Goal: Information Seeking & Learning: Learn about a topic

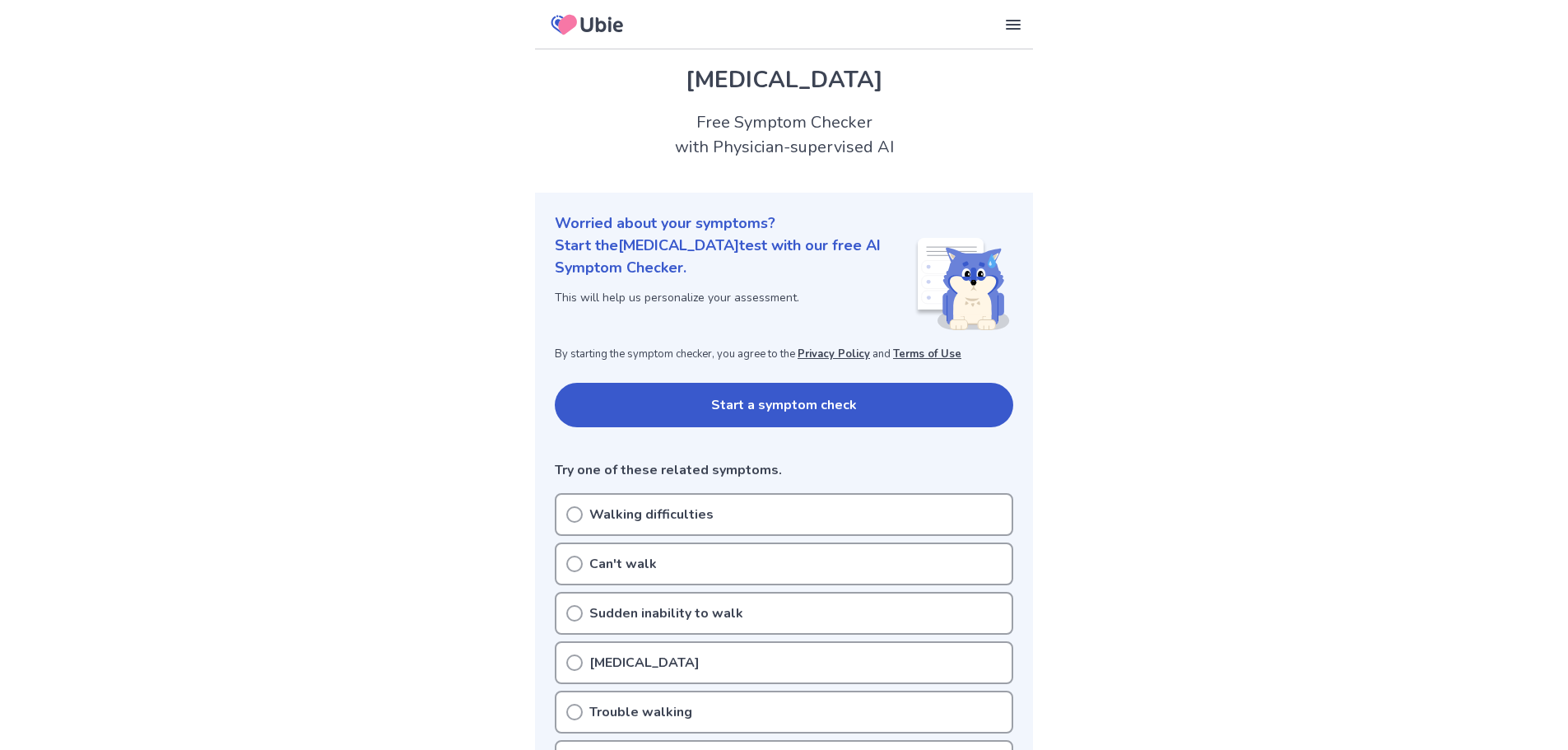
scroll to position [82, 0]
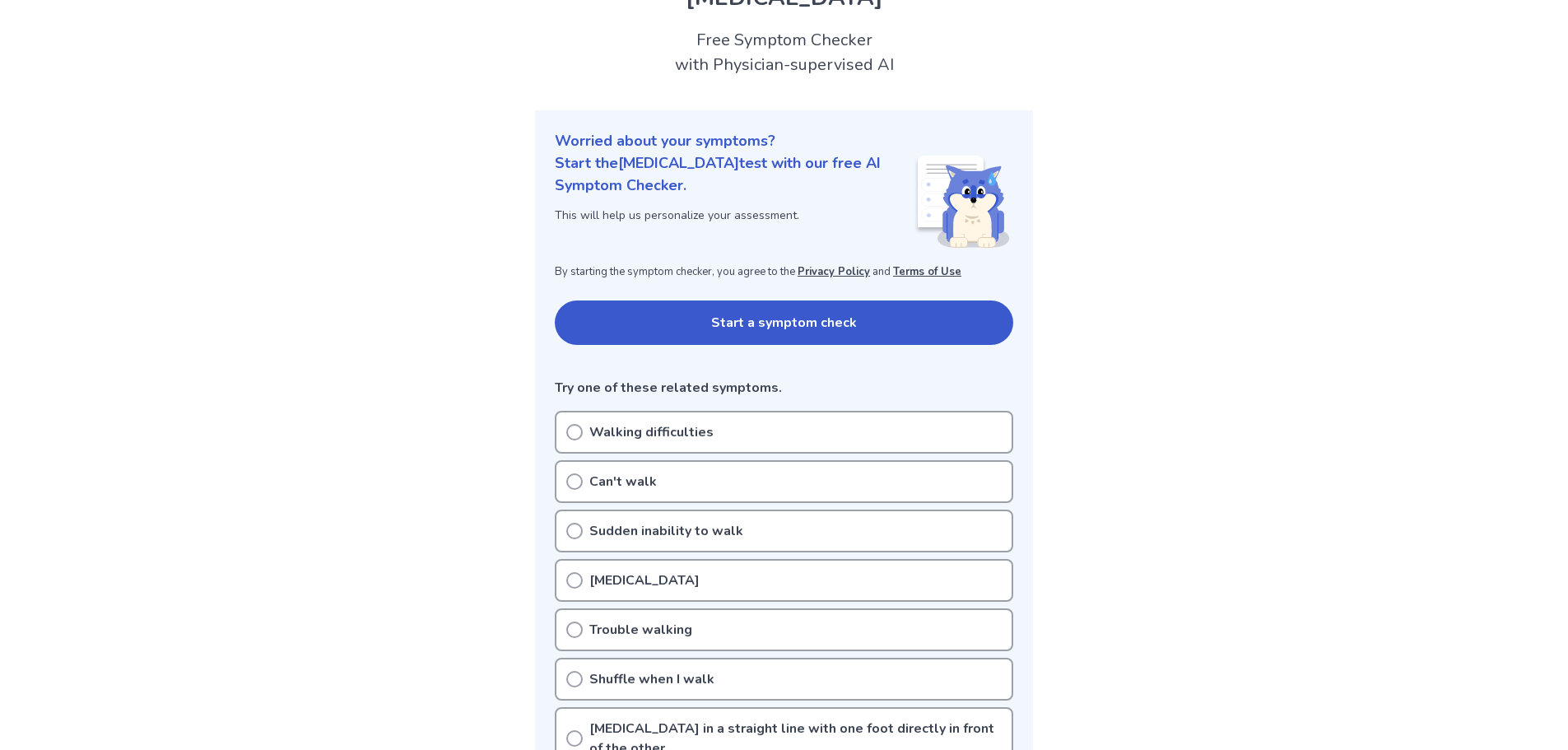
click at [577, 430] on icon at bounding box center [574, 432] width 17 height 17
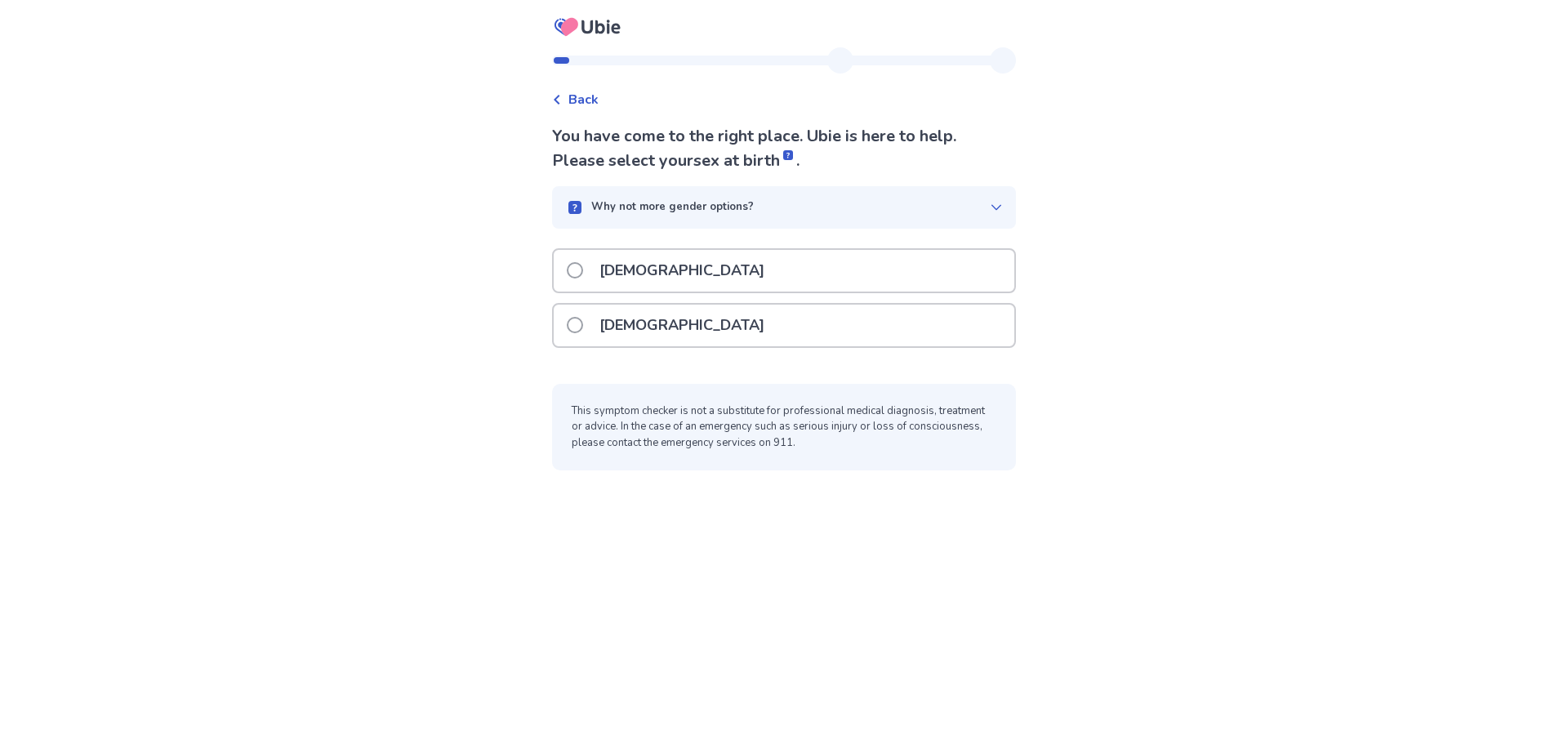
click at [583, 323] on span at bounding box center [575, 325] width 17 height 17
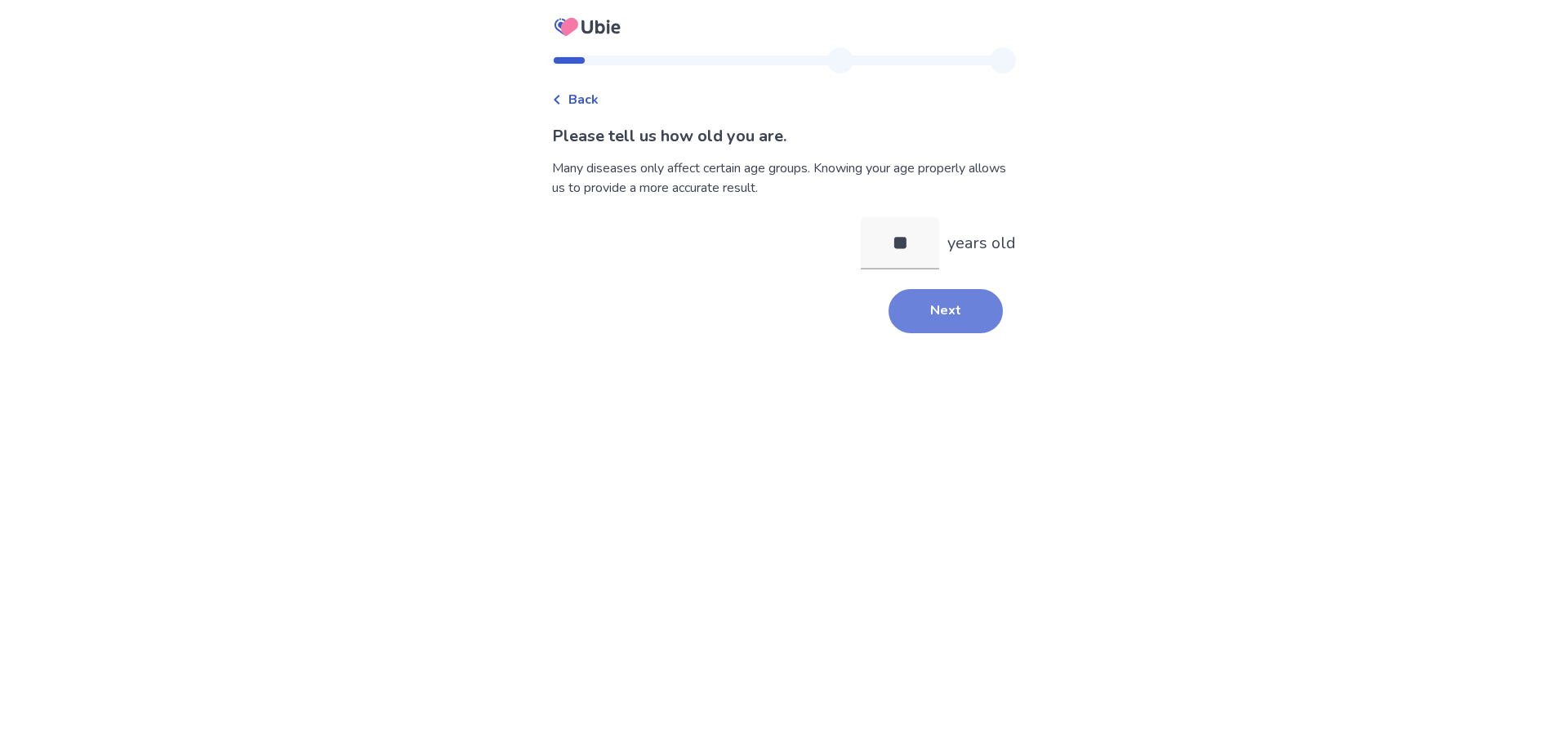
type input "**"
click at [932, 302] on button "Next" at bounding box center [946, 311] width 115 height 44
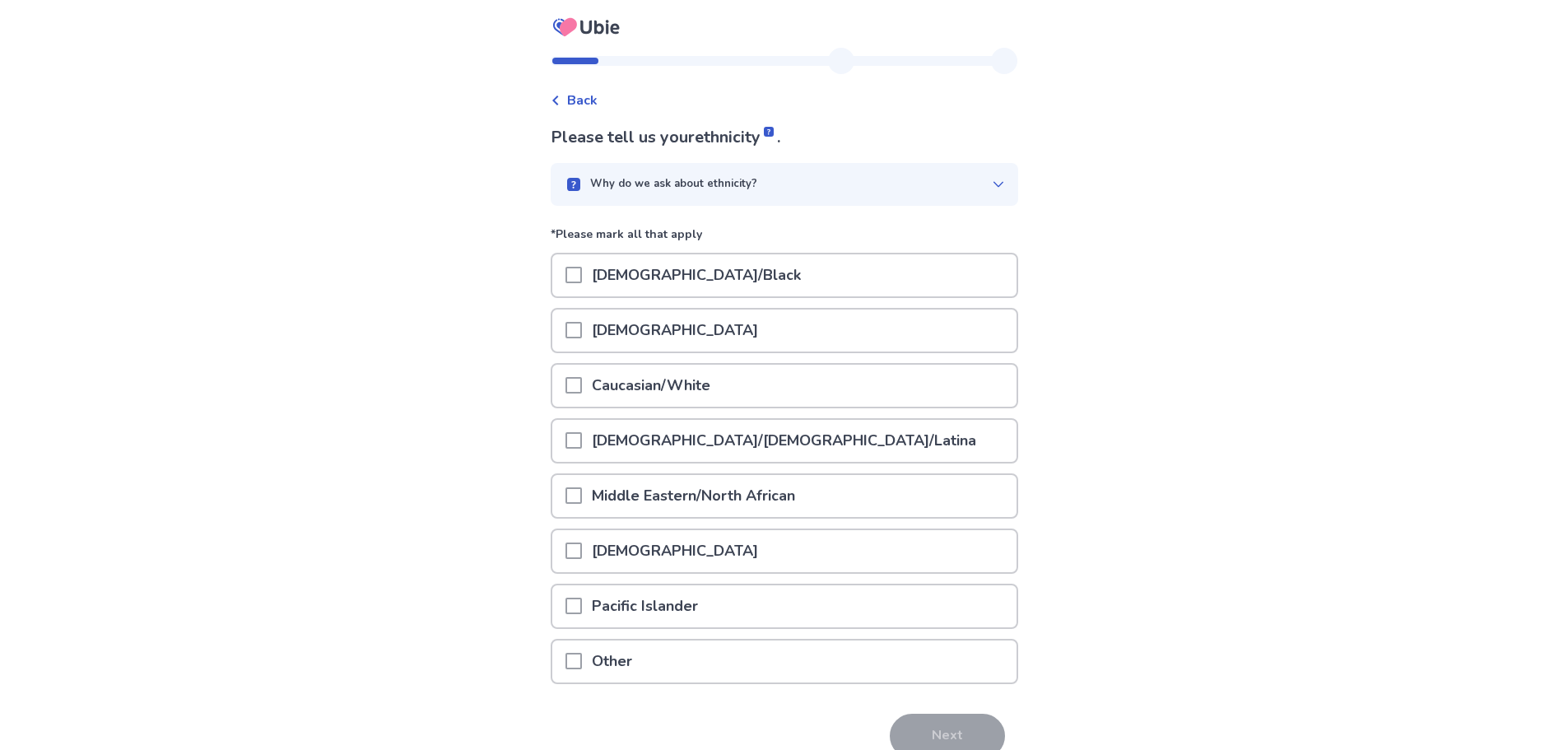
click at [582, 389] on span at bounding box center [574, 386] width 17 height 17
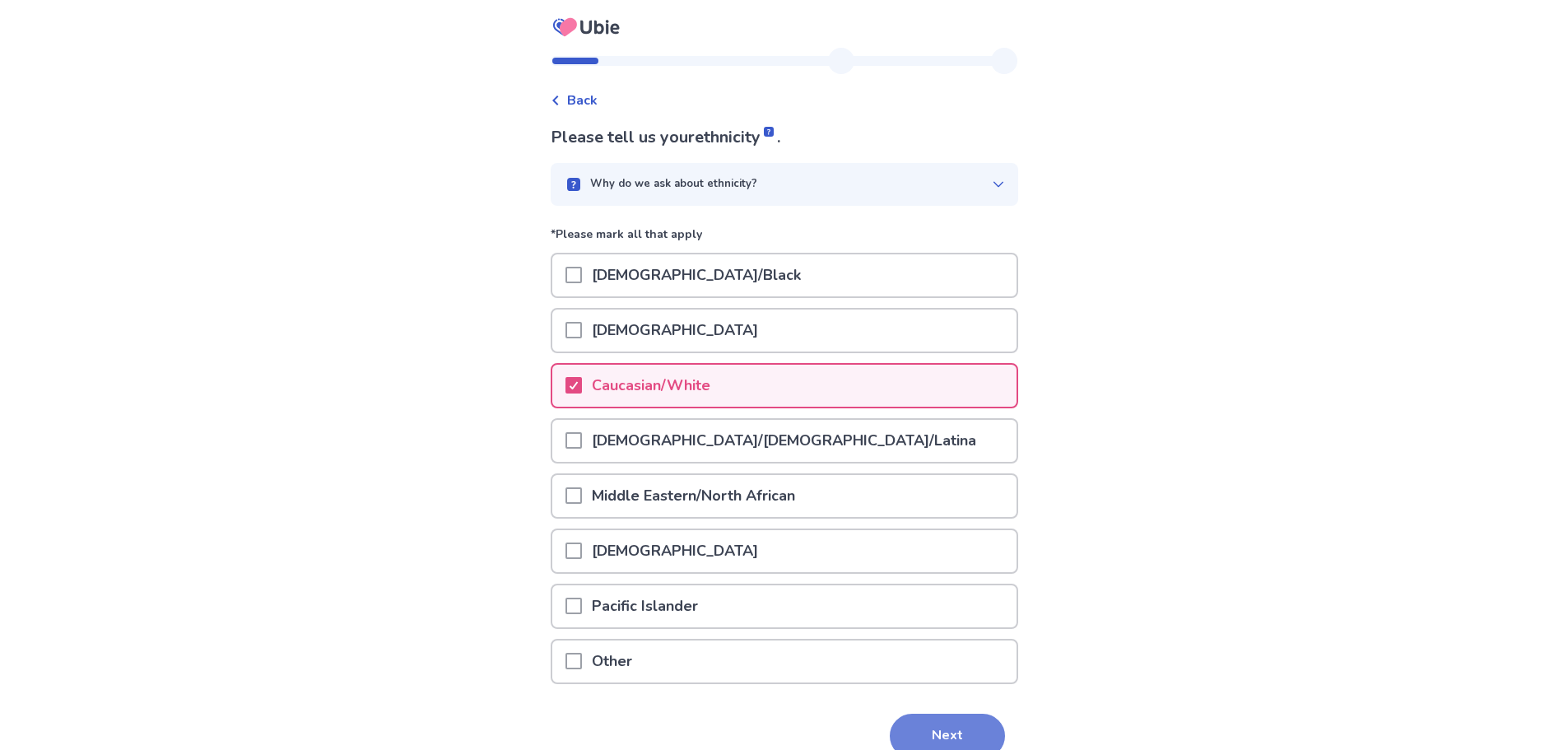
click at [913, 720] on button "Next" at bounding box center [947, 736] width 115 height 45
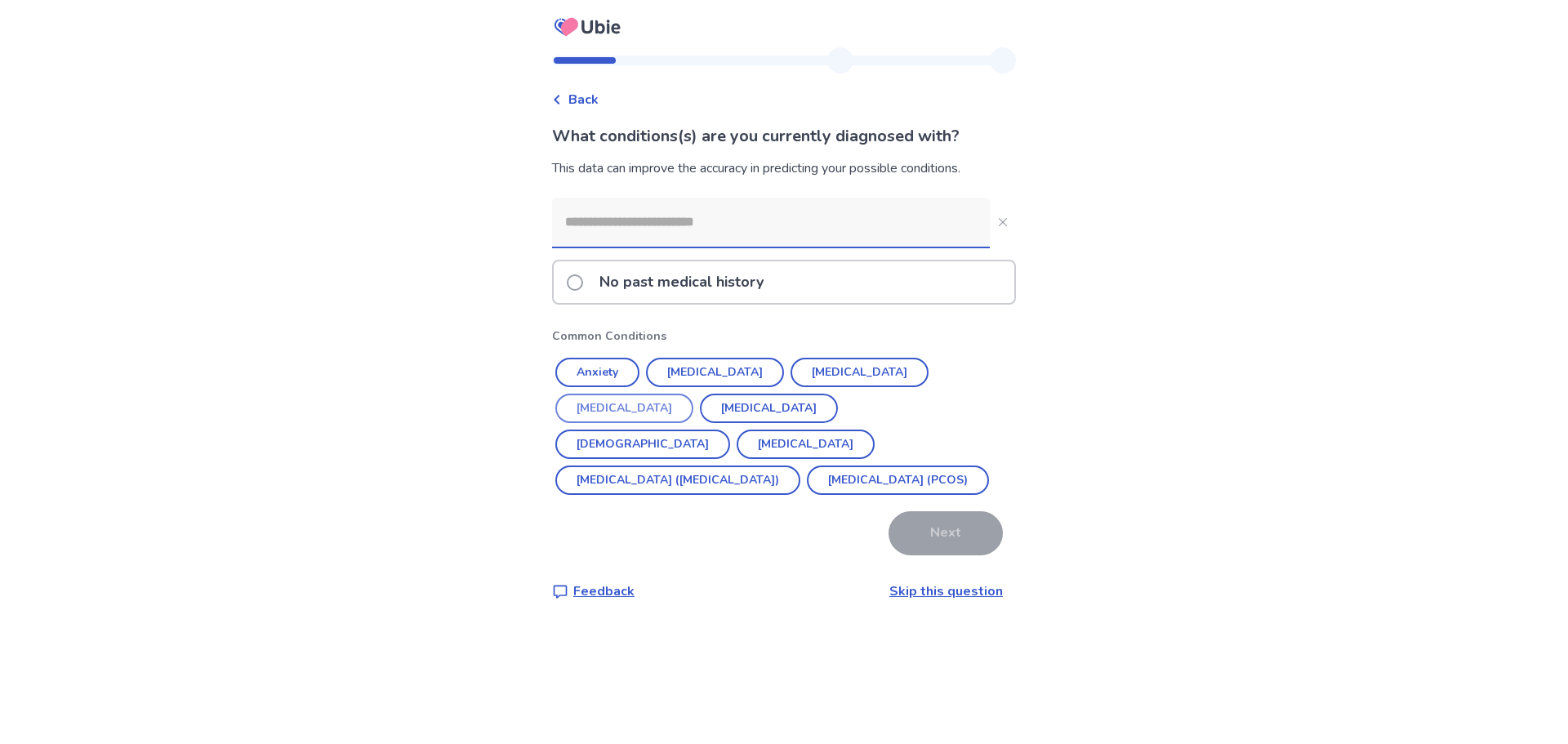
click at [693, 394] on button "[MEDICAL_DATA]" at bounding box center [624, 409] width 138 height 30
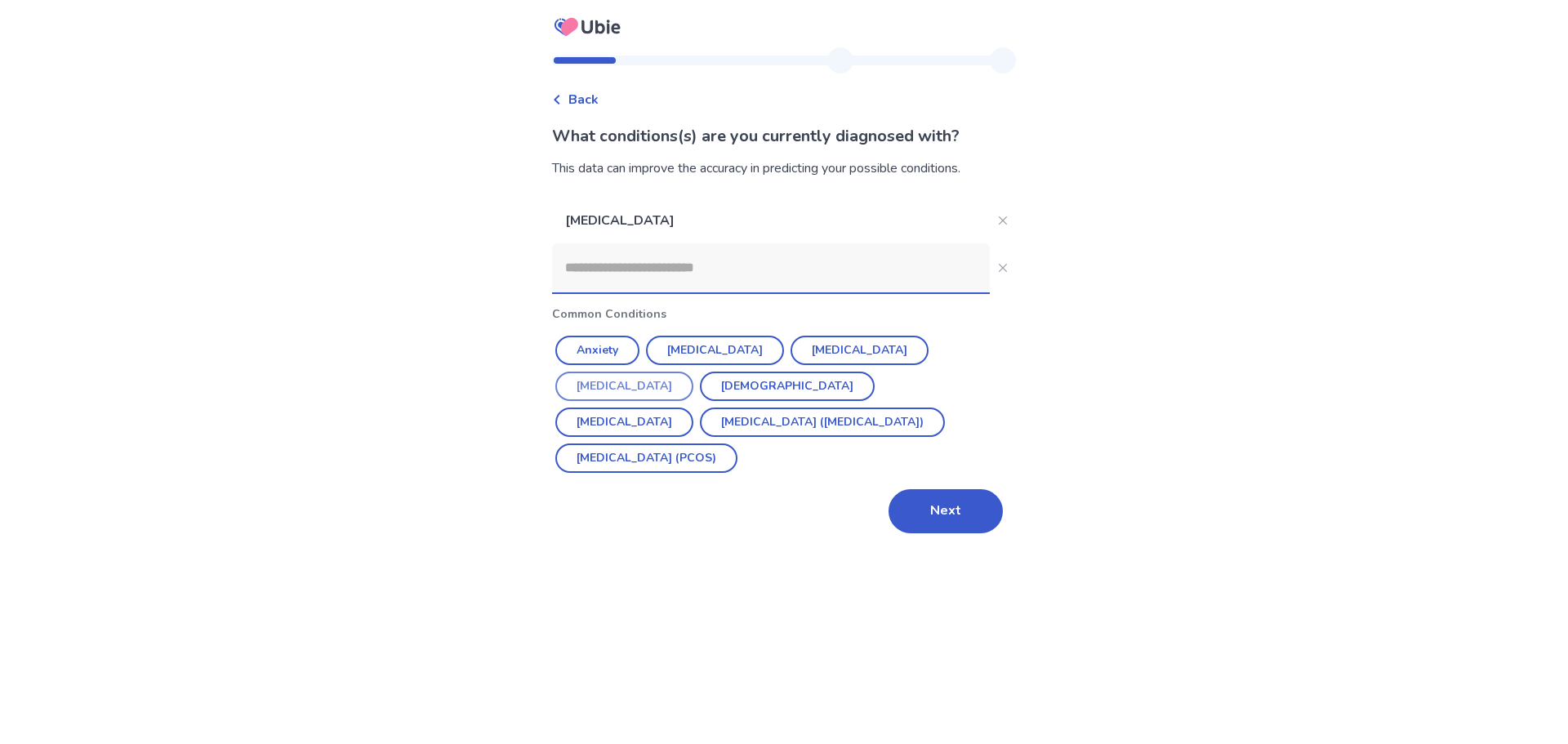
click at [663, 380] on button "[MEDICAL_DATA]" at bounding box center [624, 386] width 138 height 30
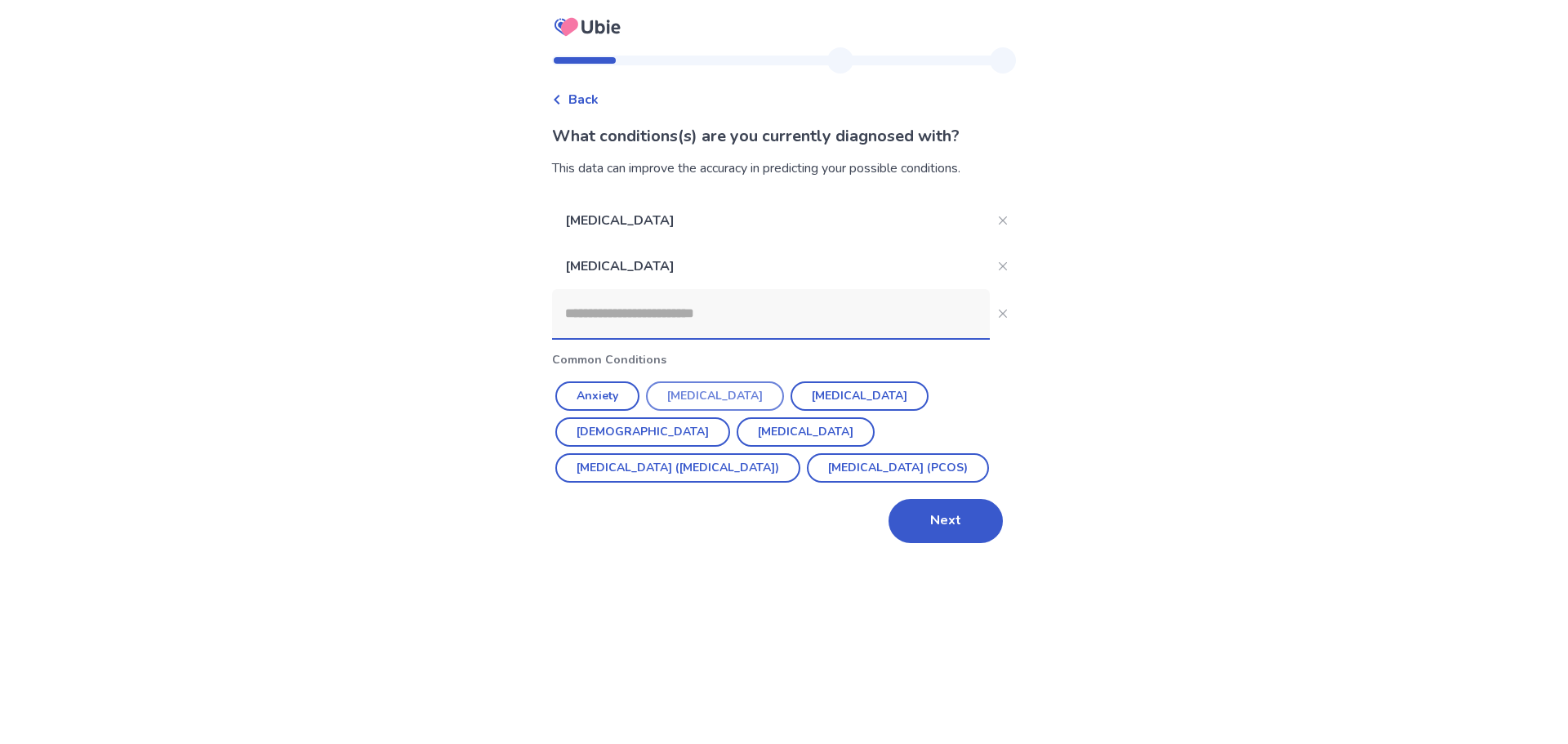
click at [727, 396] on button "[MEDICAL_DATA]" at bounding box center [714, 396] width 138 height 30
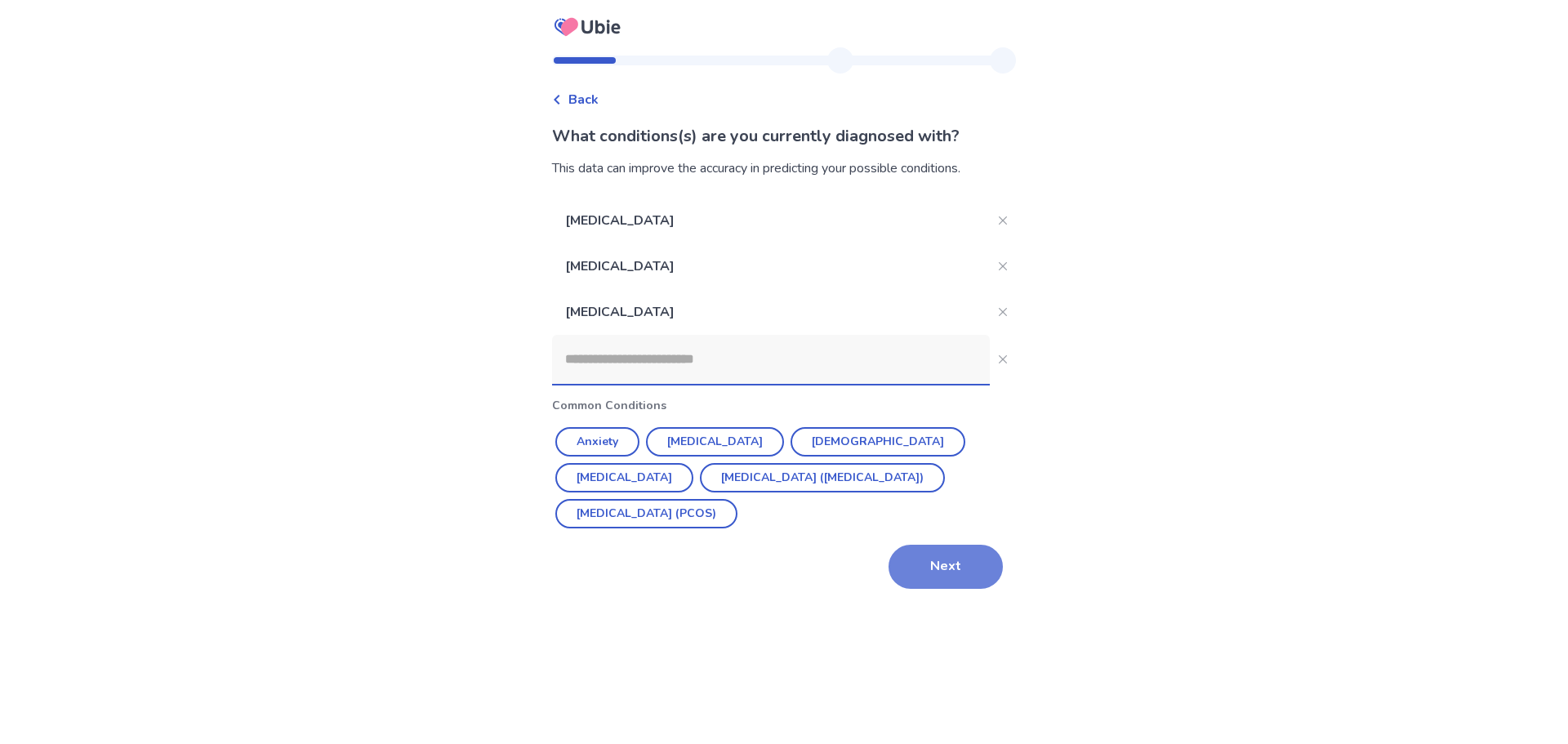
click at [966, 568] on button "Next" at bounding box center [946, 567] width 115 height 44
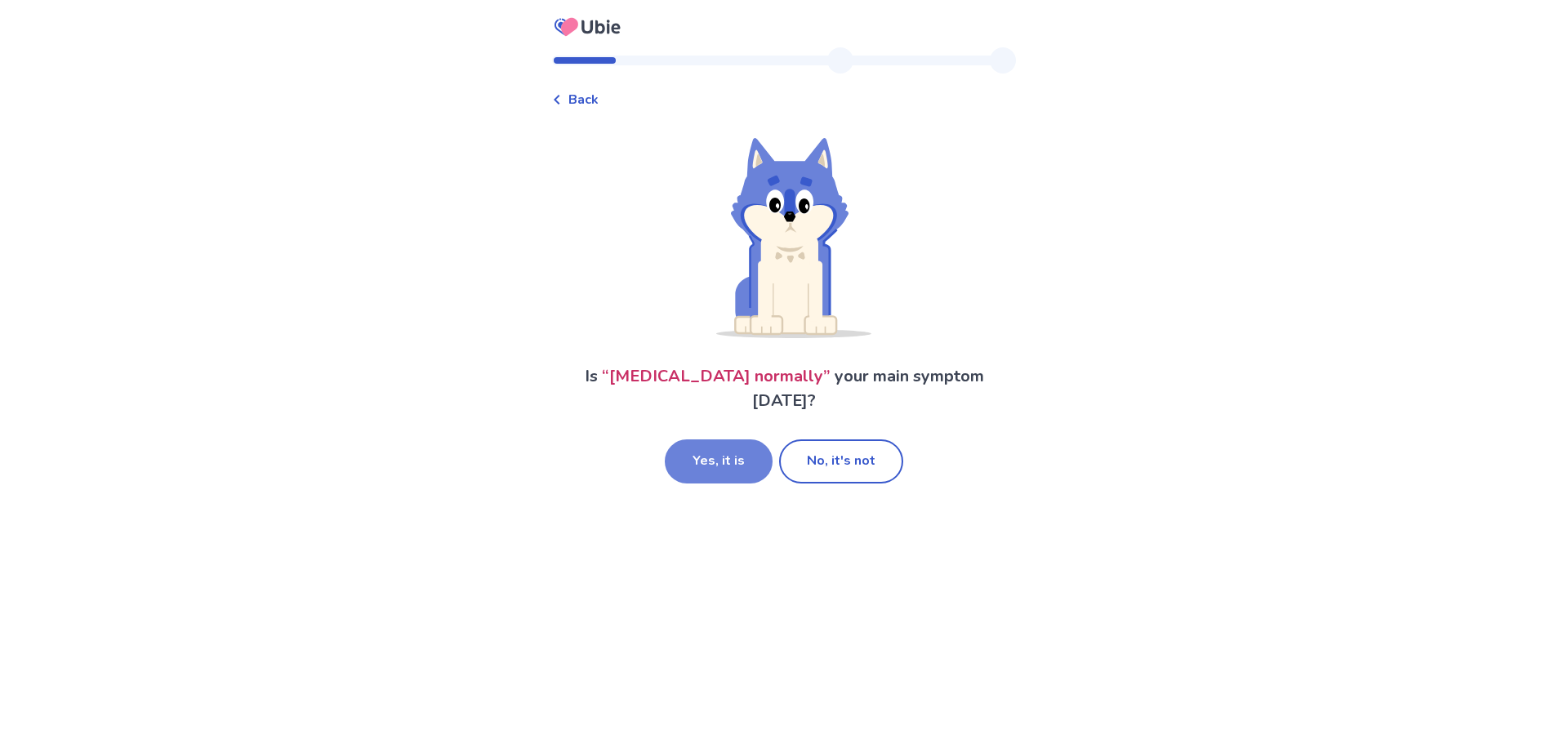
click at [749, 466] on button "Yes, it is" at bounding box center [718, 462] width 108 height 44
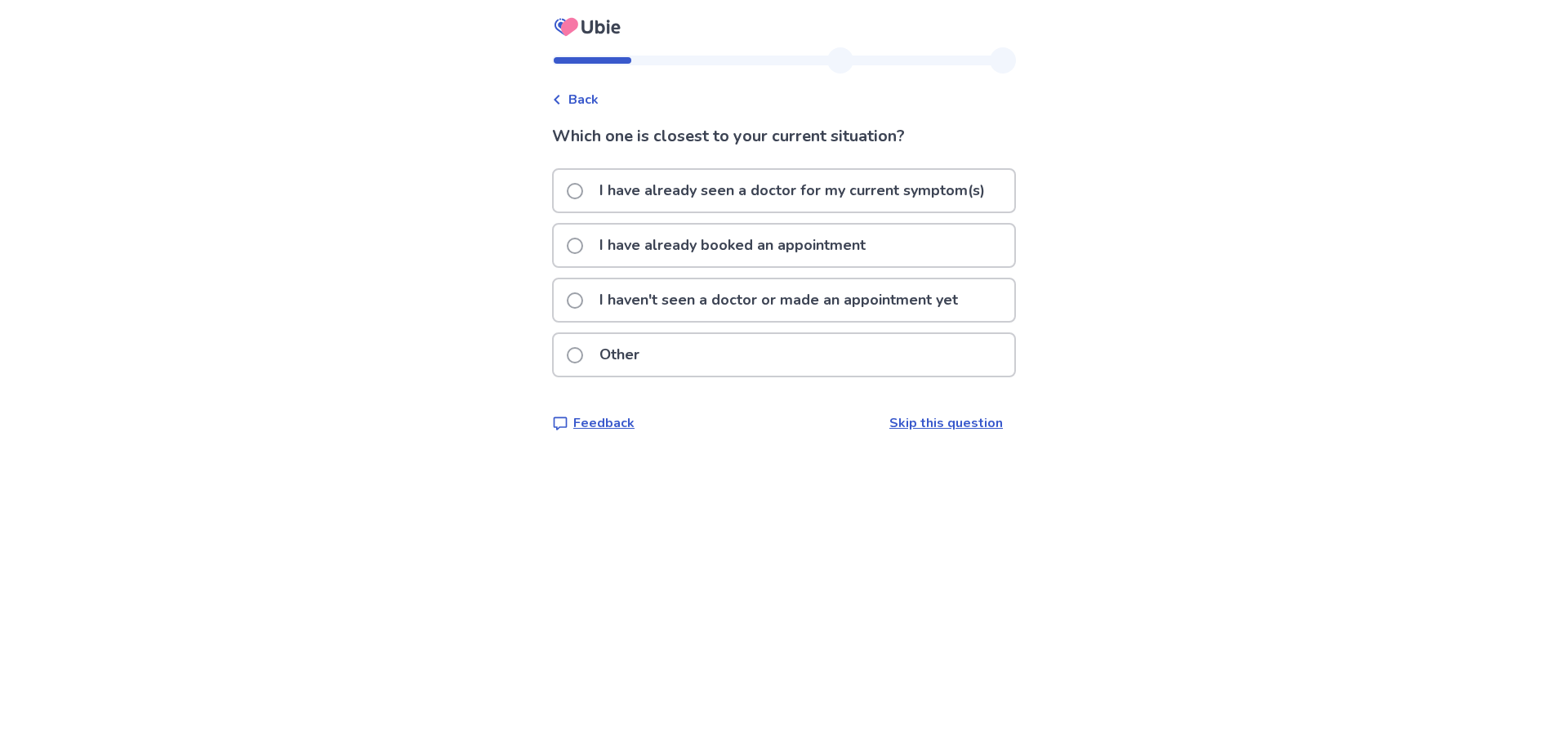
click at [583, 185] on span at bounding box center [575, 191] width 17 height 17
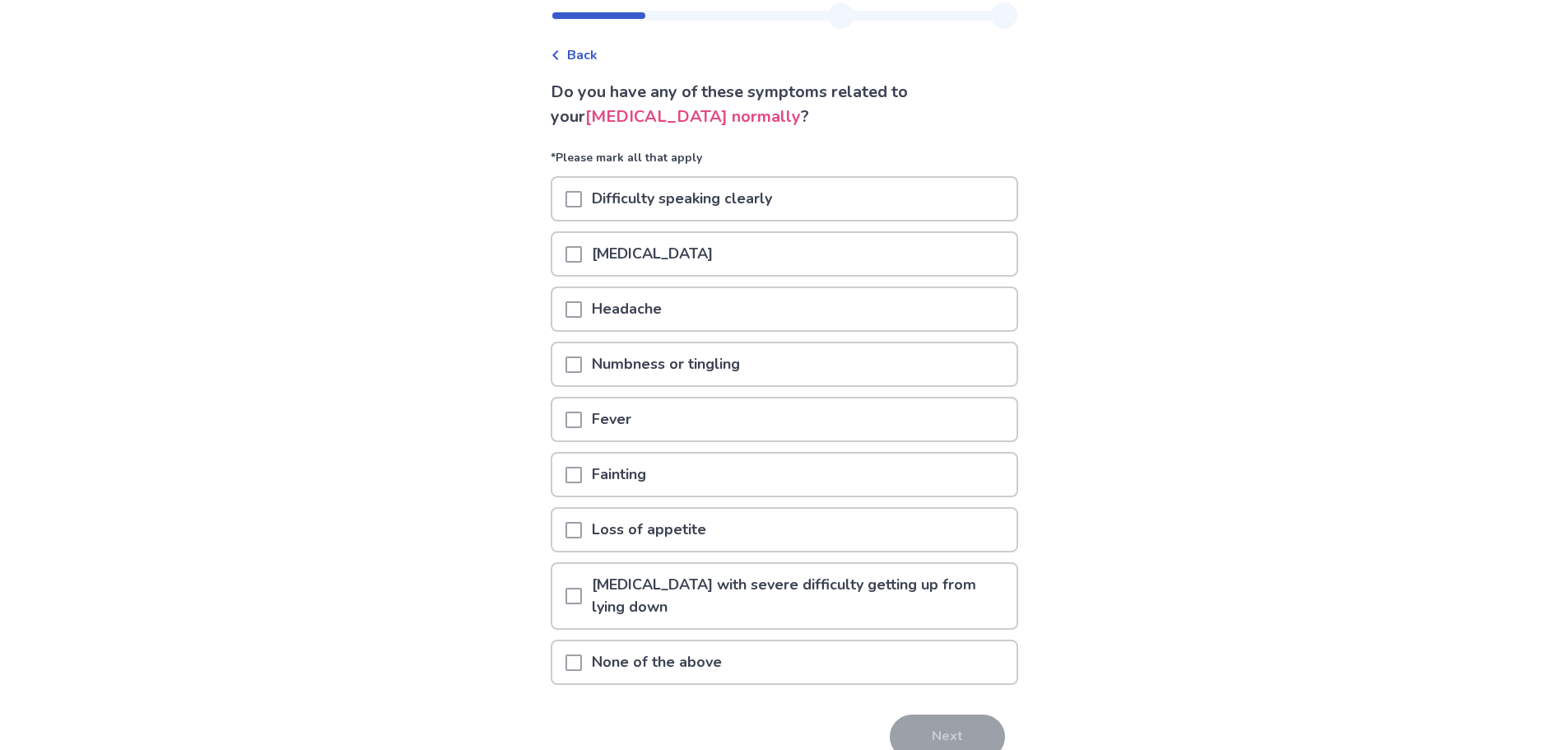
scroll to position [82, 0]
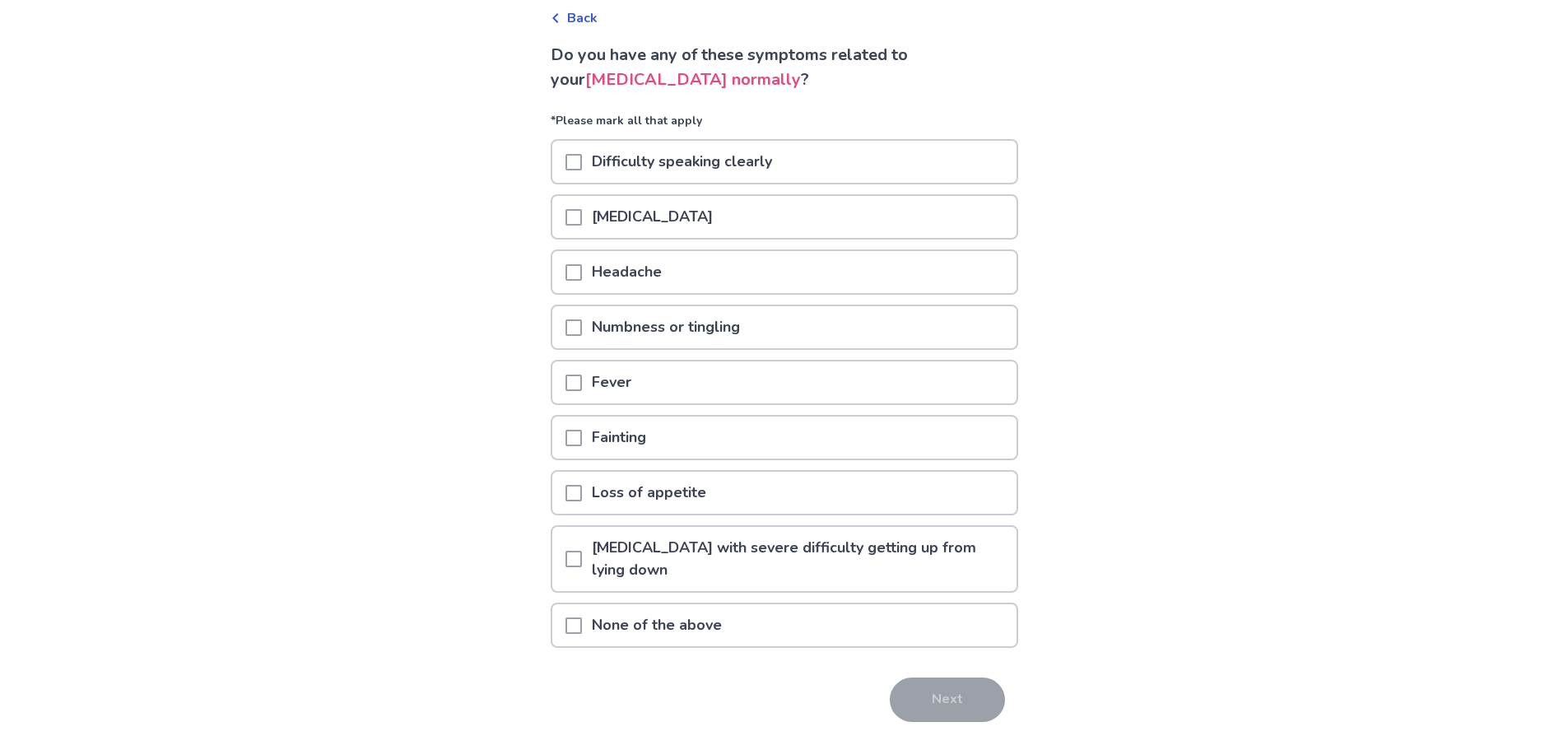
click at [574, 626] on div "None of the above" at bounding box center [784, 625] width 465 height 42
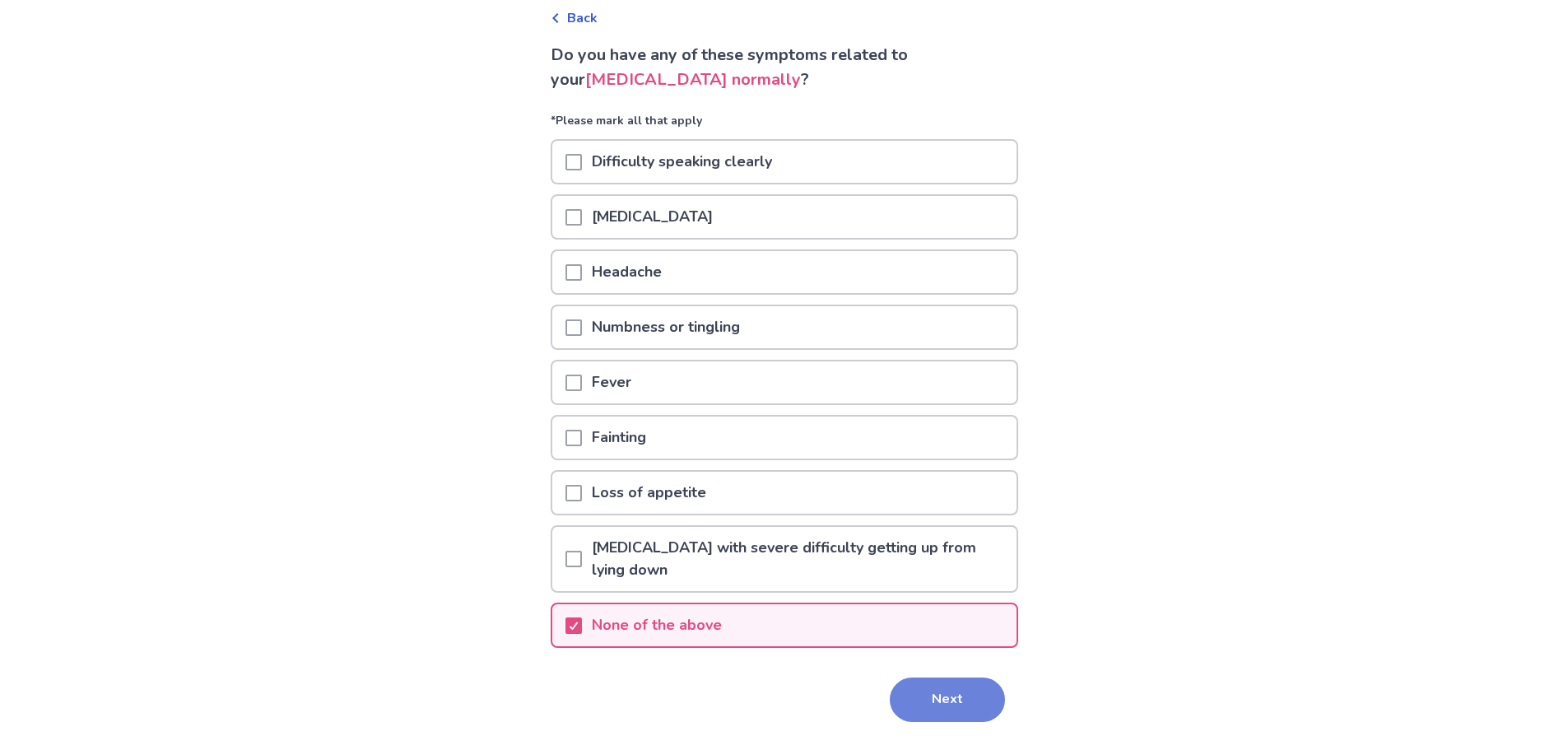
click at [943, 701] on button "Next" at bounding box center [947, 700] width 115 height 45
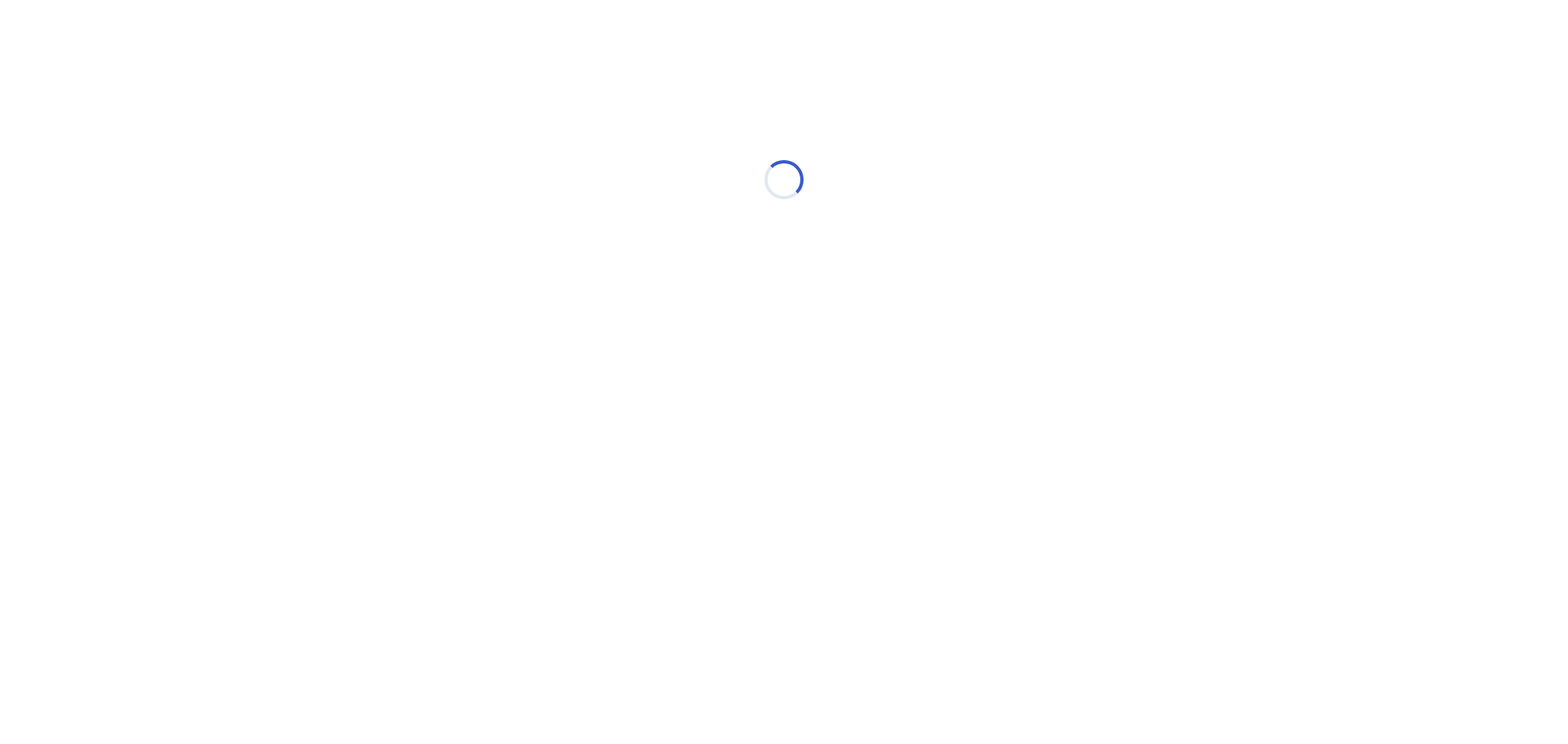
select select "*"
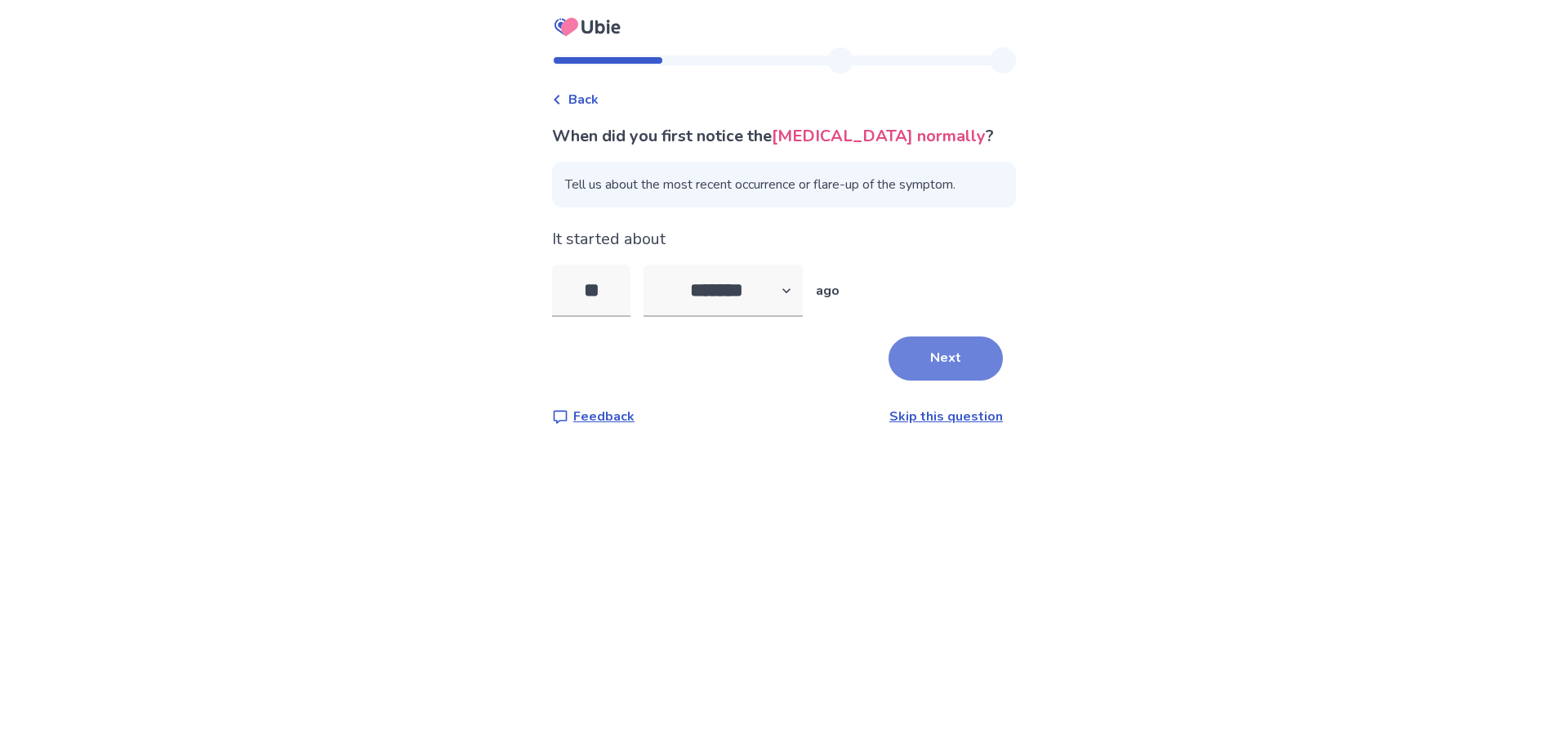
type input "**"
click at [968, 369] on button "Next" at bounding box center [946, 359] width 115 height 44
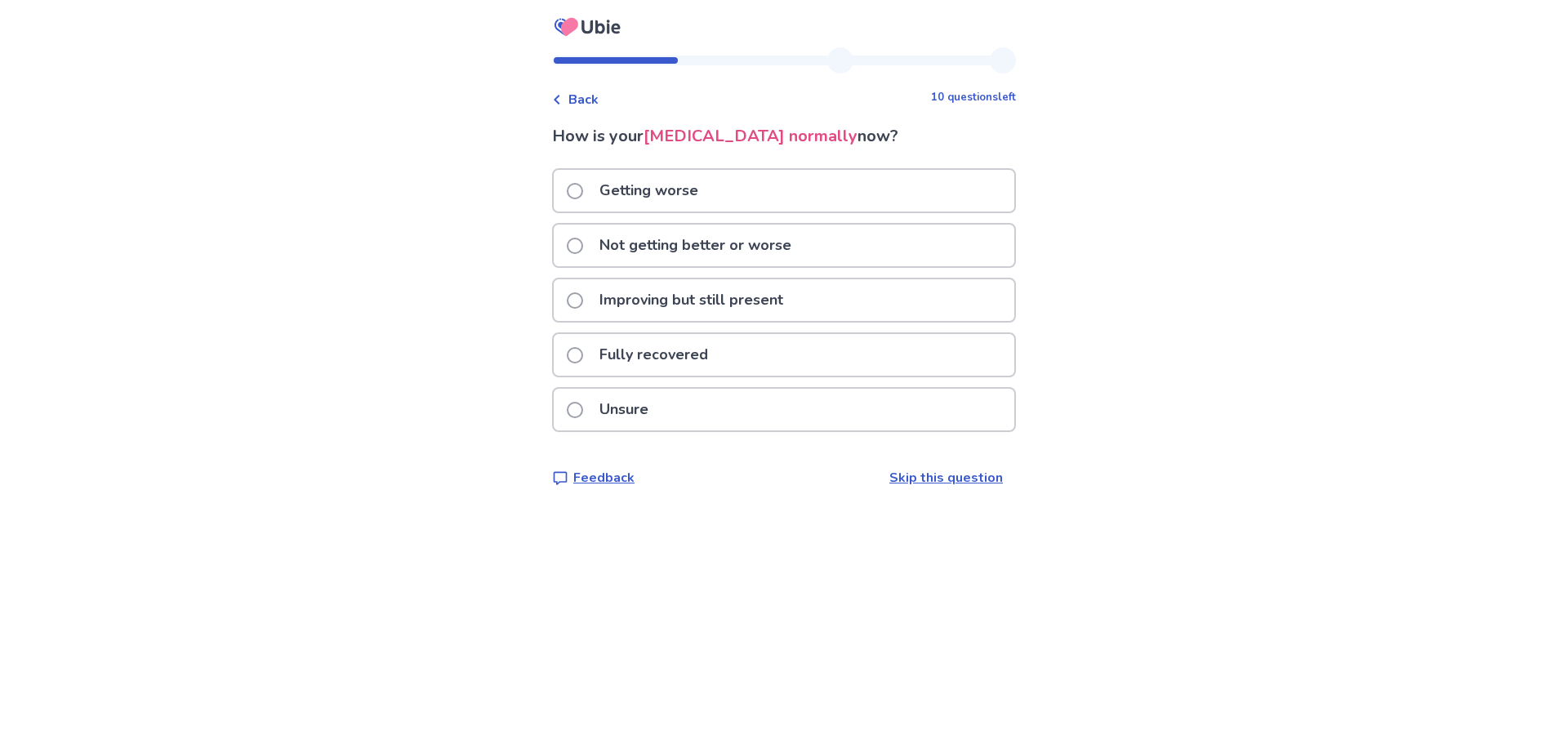
click at [583, 189] on span at bounding box center [575, 191] width 17 height 17
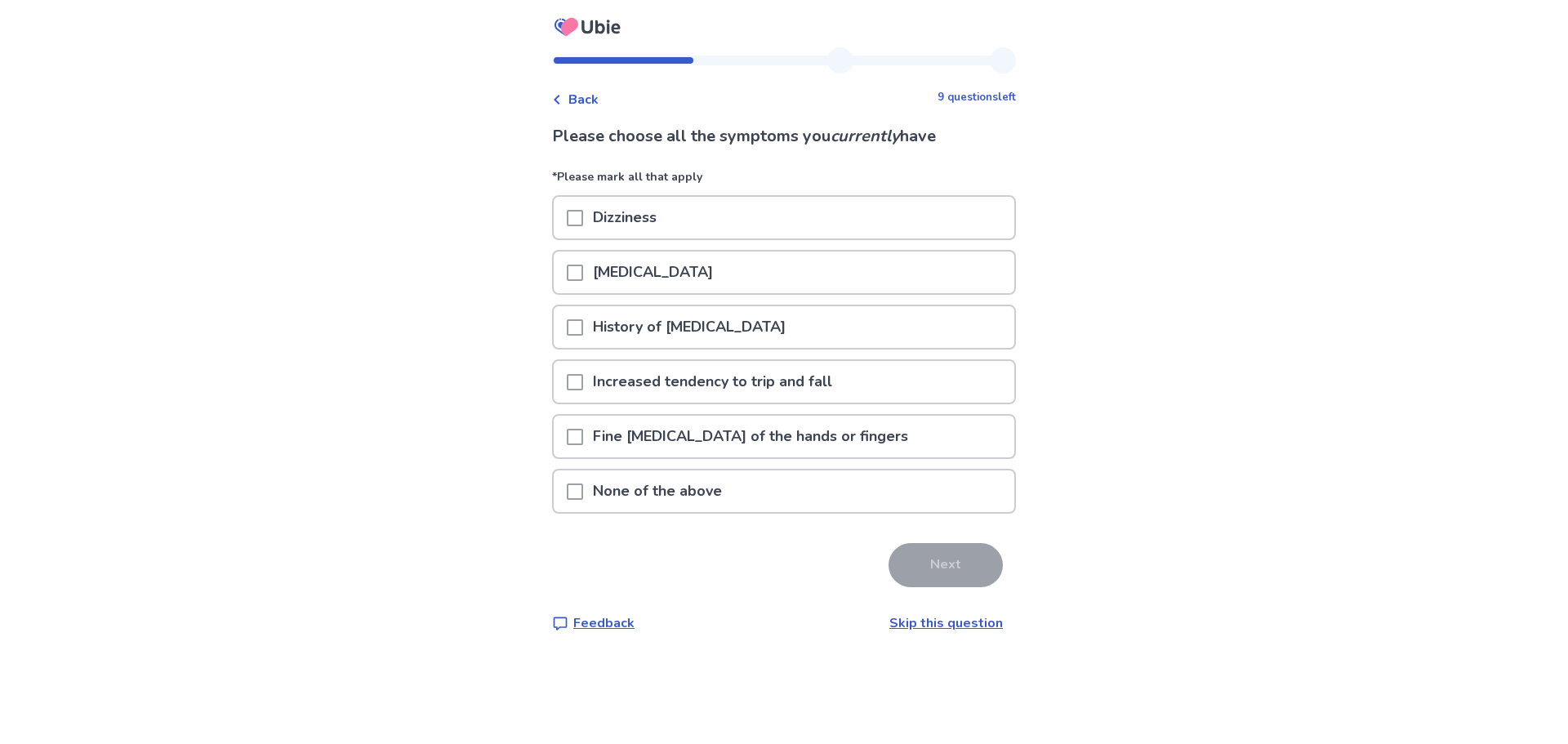
click at [583, 222] on span at bounding box center [575, 218] width 17 height 17
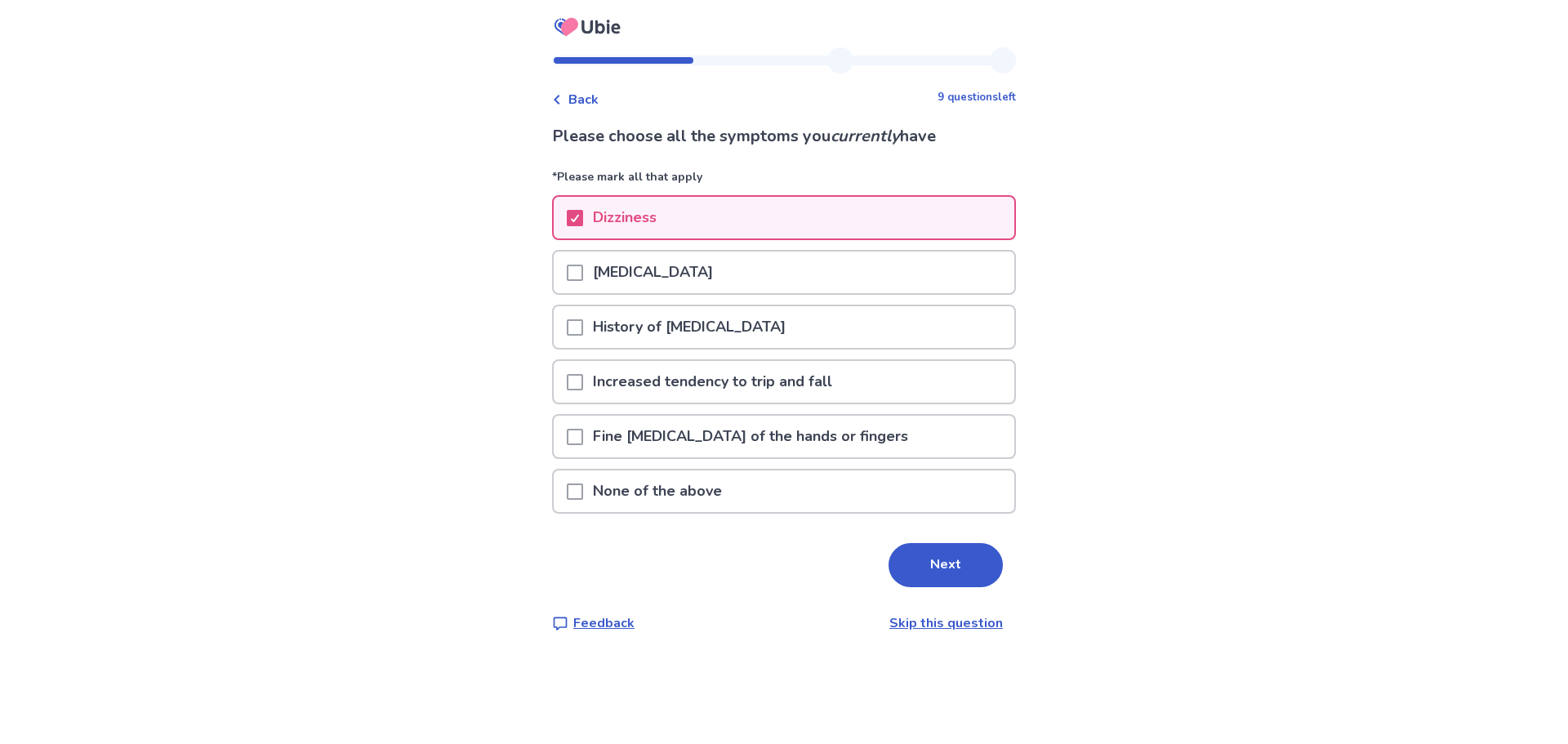
click at [593, 387] on p "Increased tendency to trip and fall" at bounding box center [712, 382] width 259 height 42
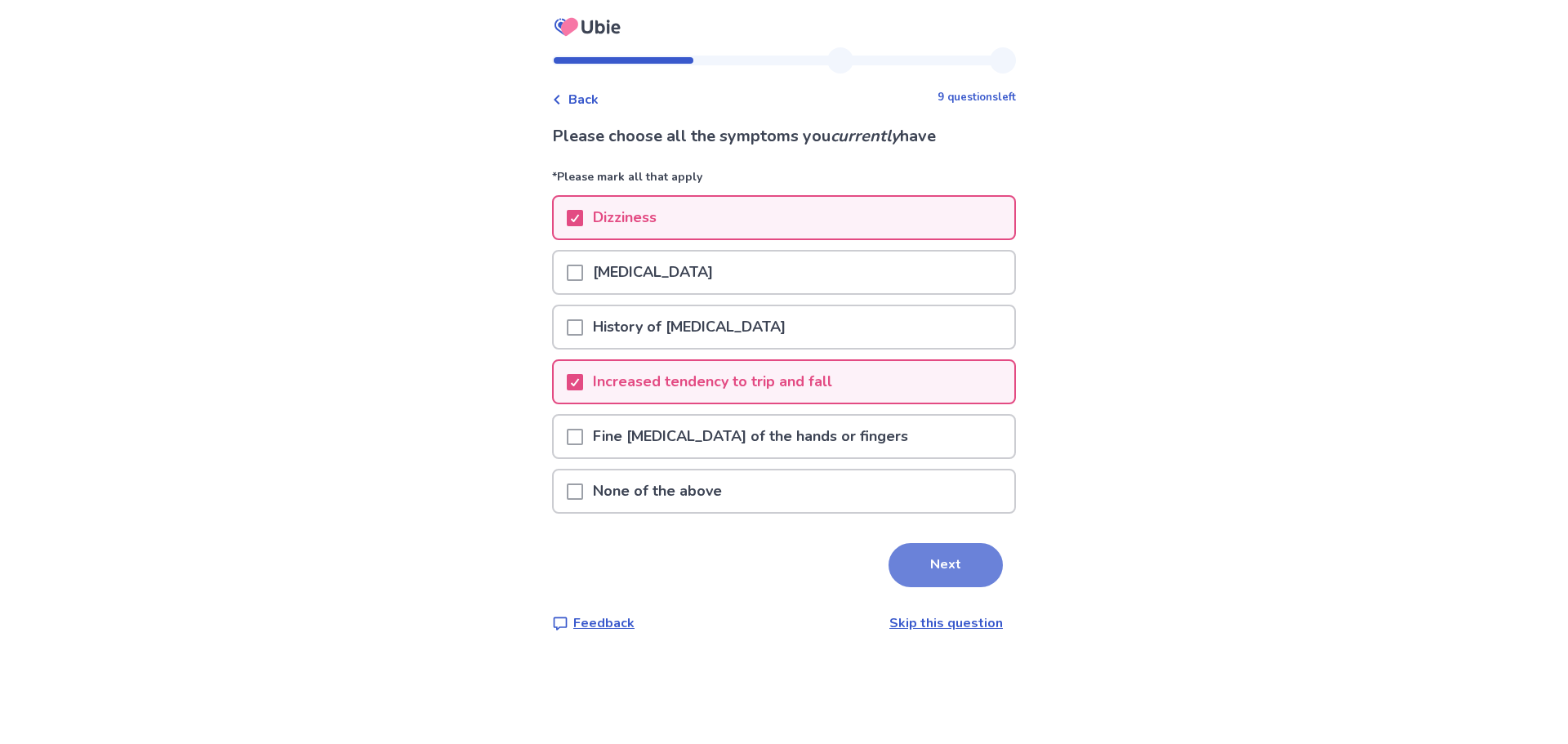
click at [925, 559] on button "Next" at bounding box center [946, 566] width 115 height 44
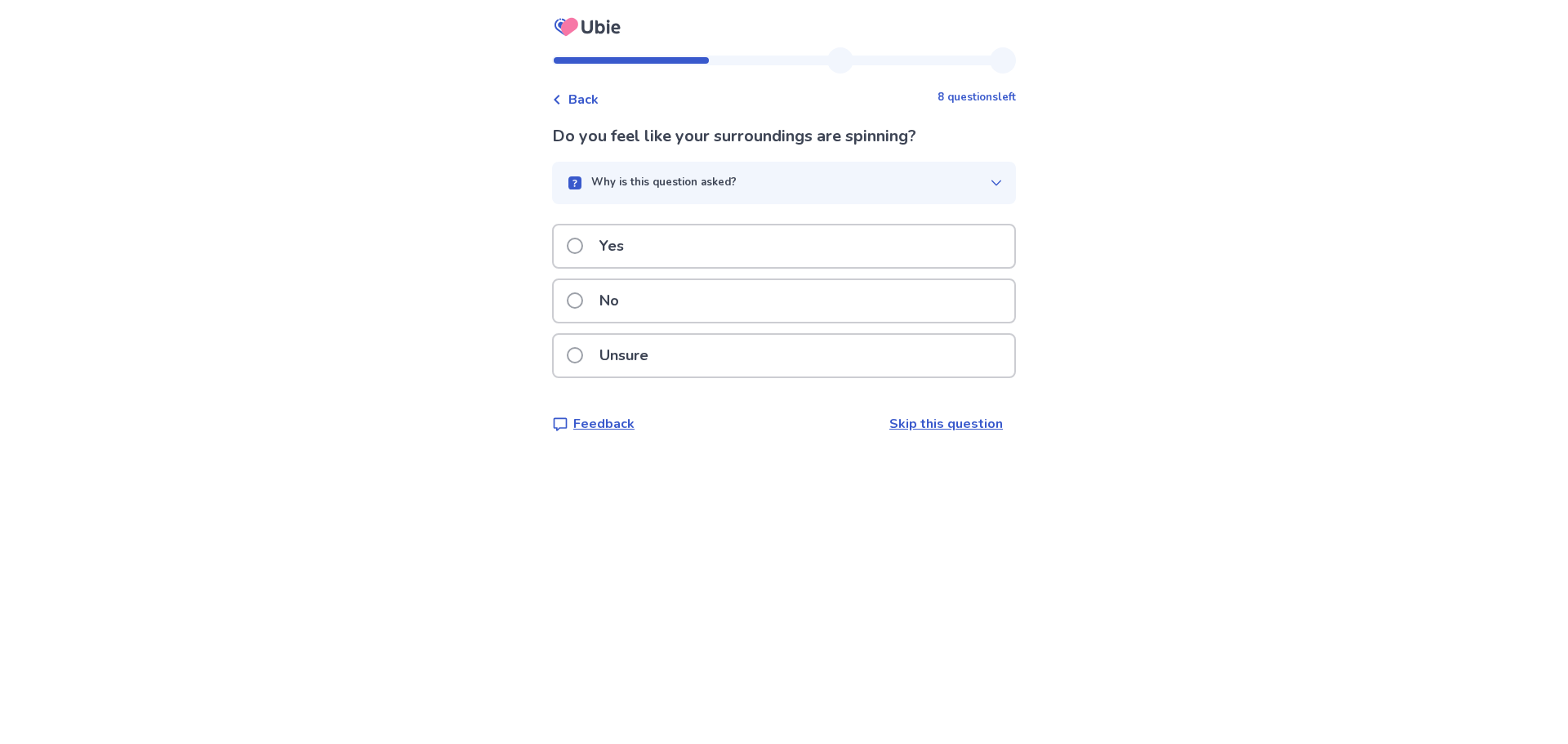
click at [582, 295] on span at bounding box center [575, 300] width 17 height 17
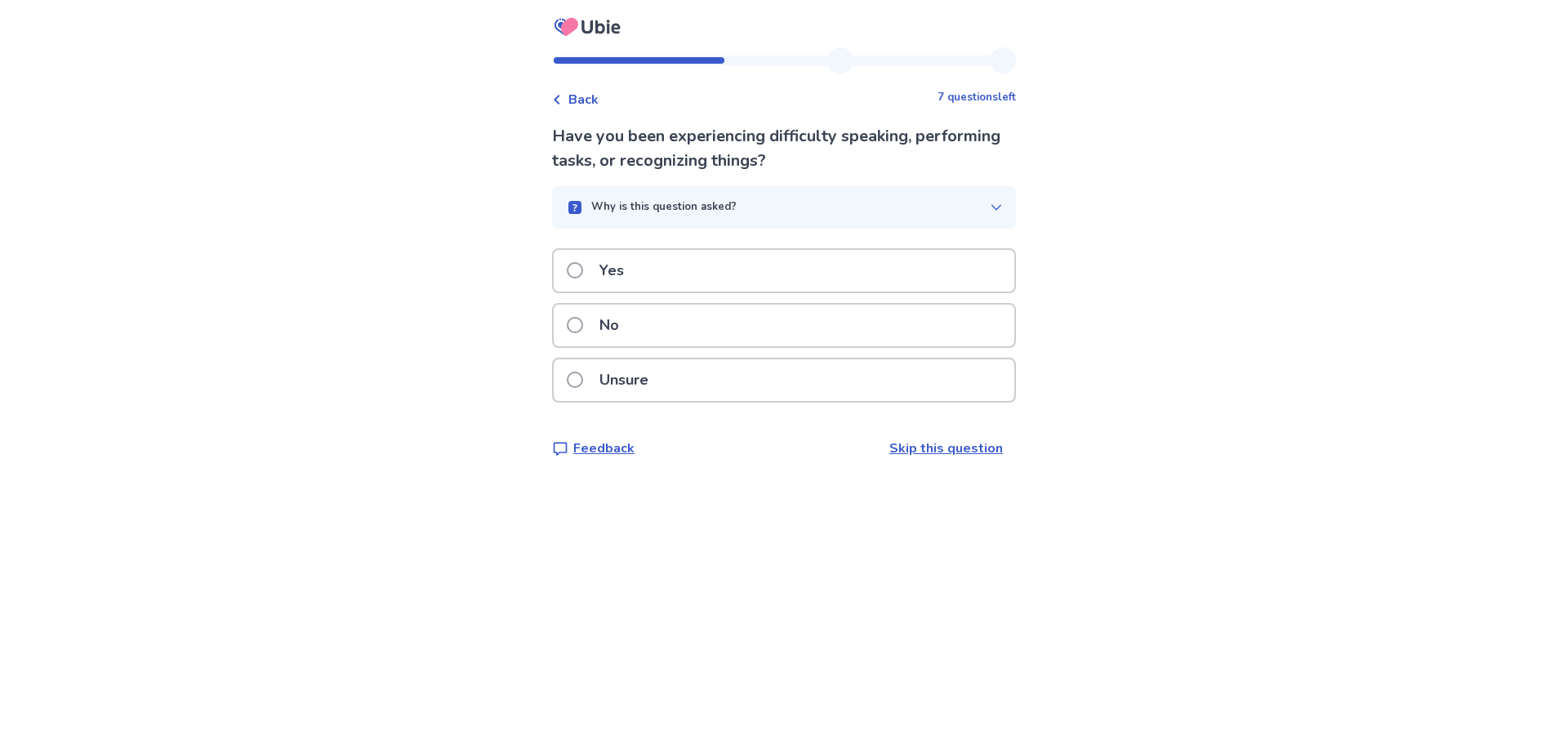
click at [583, 327] on span at bounding box center [575, 325] width 17 height 17
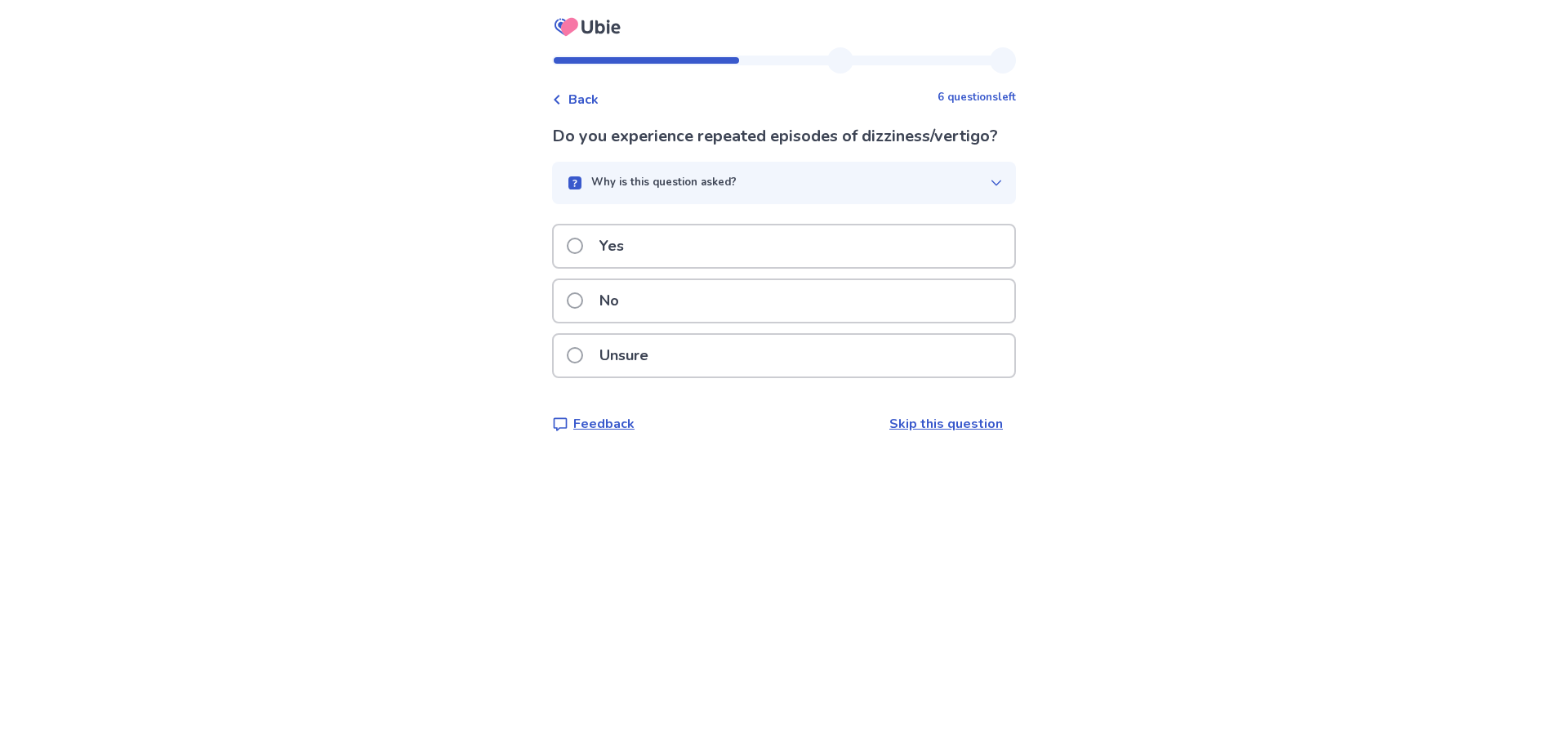
click at [583, 300] on span at bounding box center [575, 300] width 17 height 17
click at [583, 254] on span at bounding box center [575, 246] width 17 height 17
click at [583, 299] on span at bounding box center [575, 300] width 17 height 17
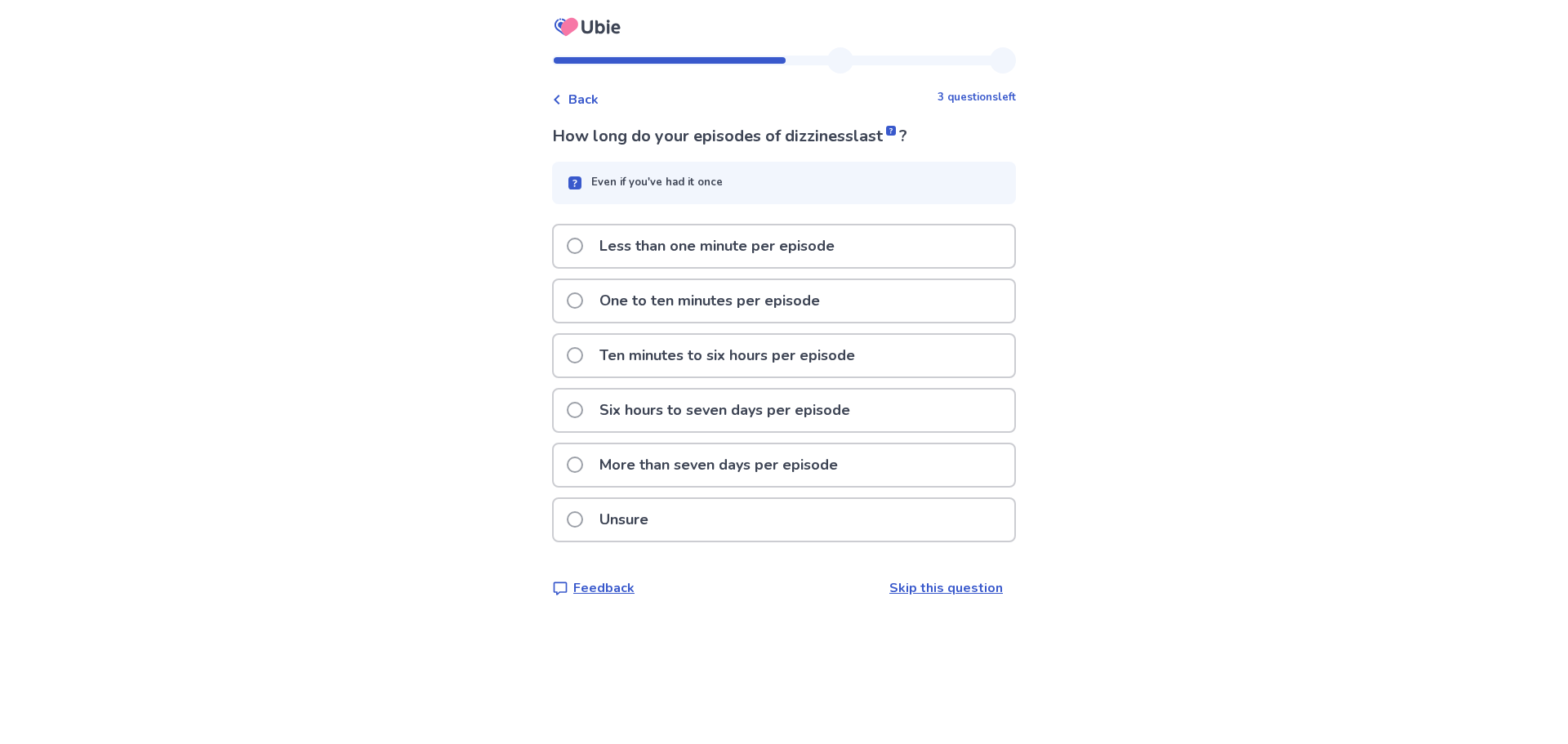
click at [583, 250] on span at bounding box center [575, 246] width 17 height 17
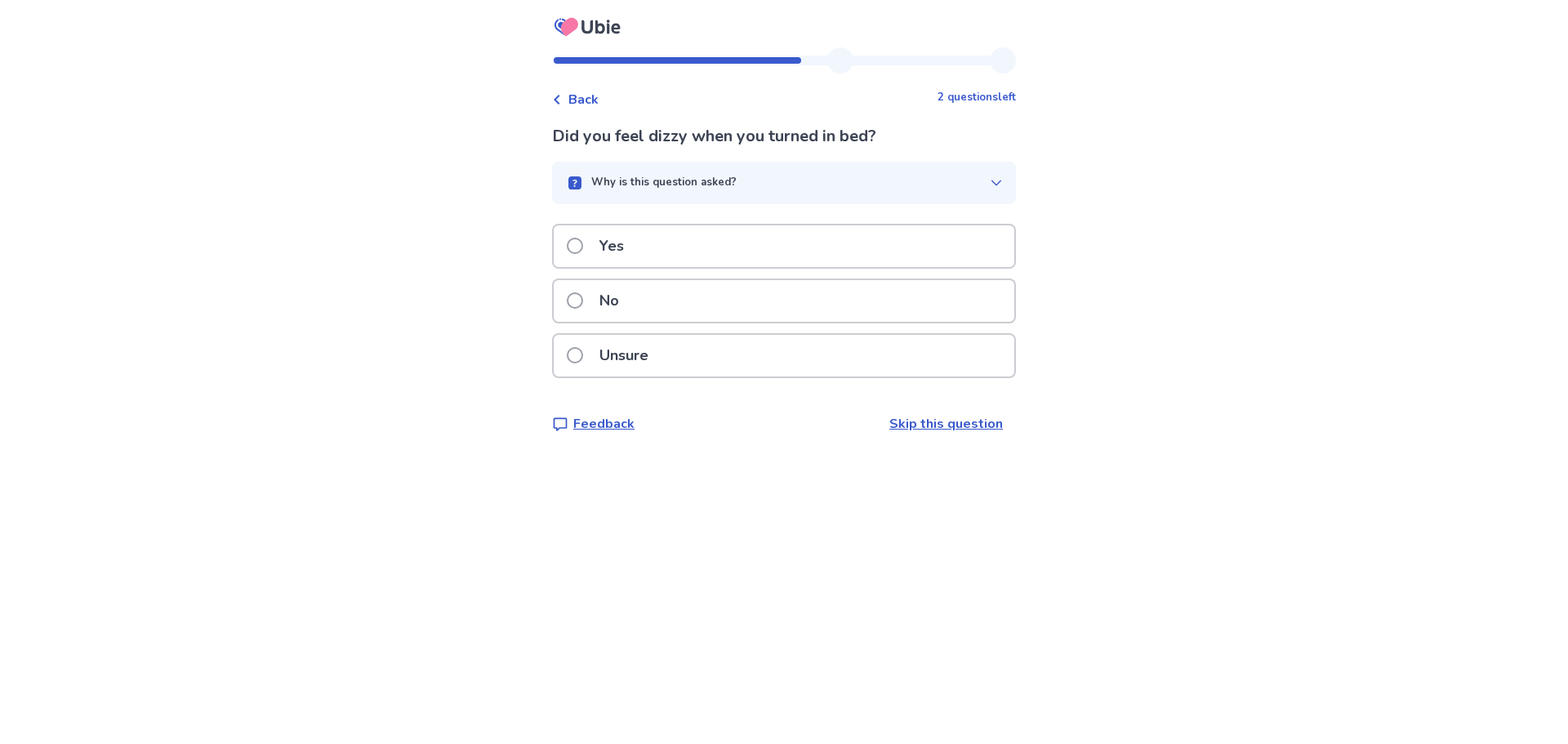
click at [583, 305] on span at bounding box center [575, 300] width 17 height 17
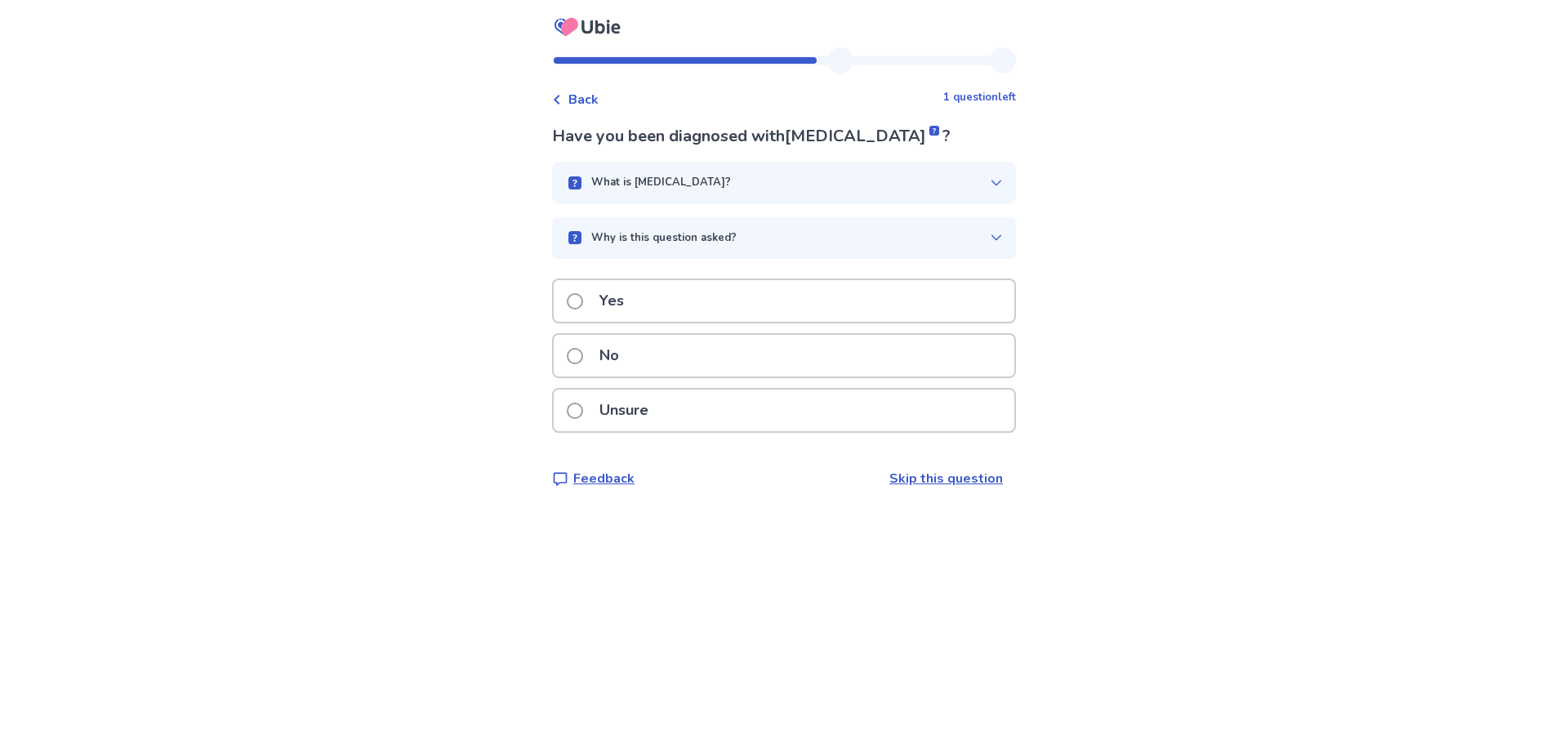
click at [578, 355] on span at bounding box center [575, 357] width 17 height 17
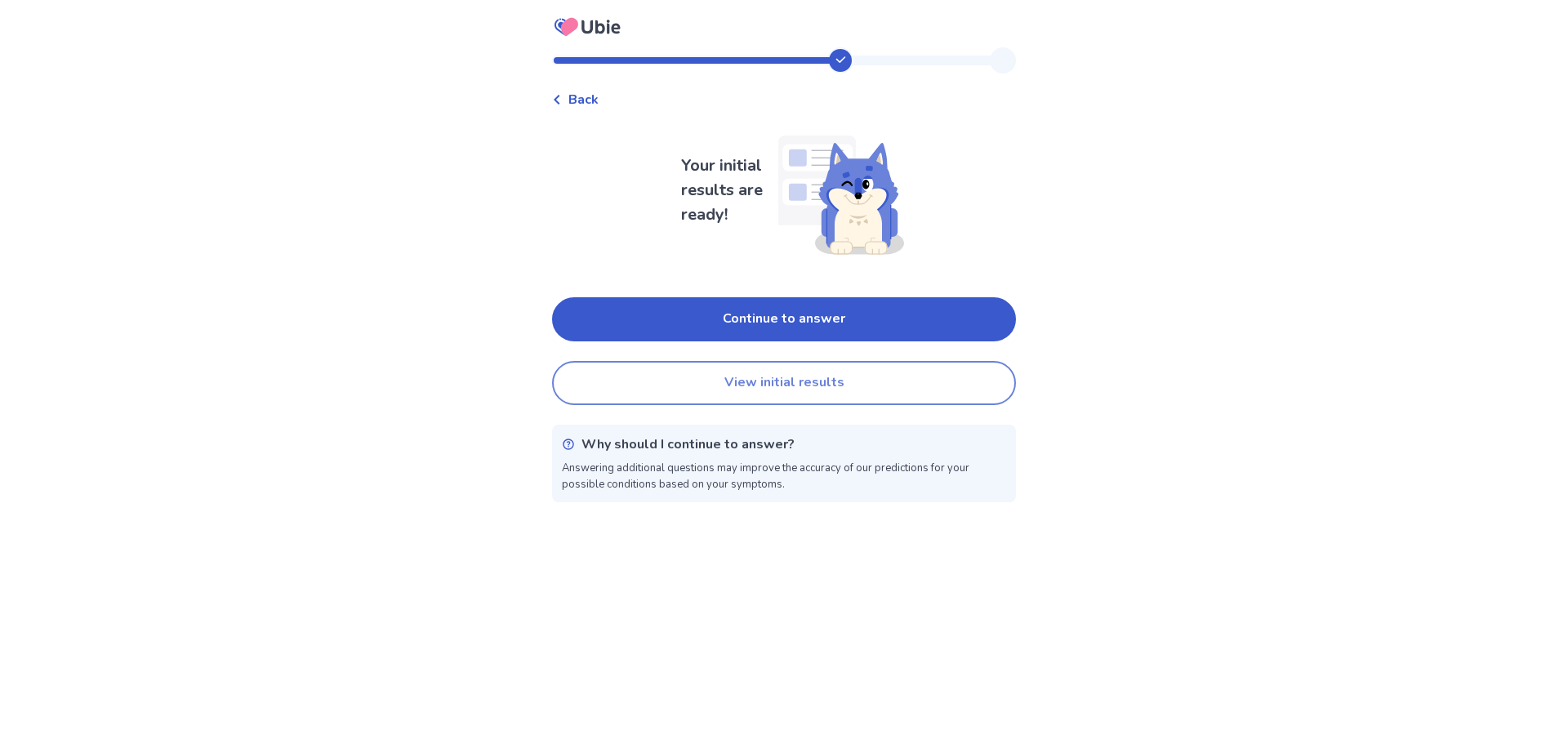
click at [772, 384] on button "View initial results" at bounding box center [784, 384] width 464 height 44
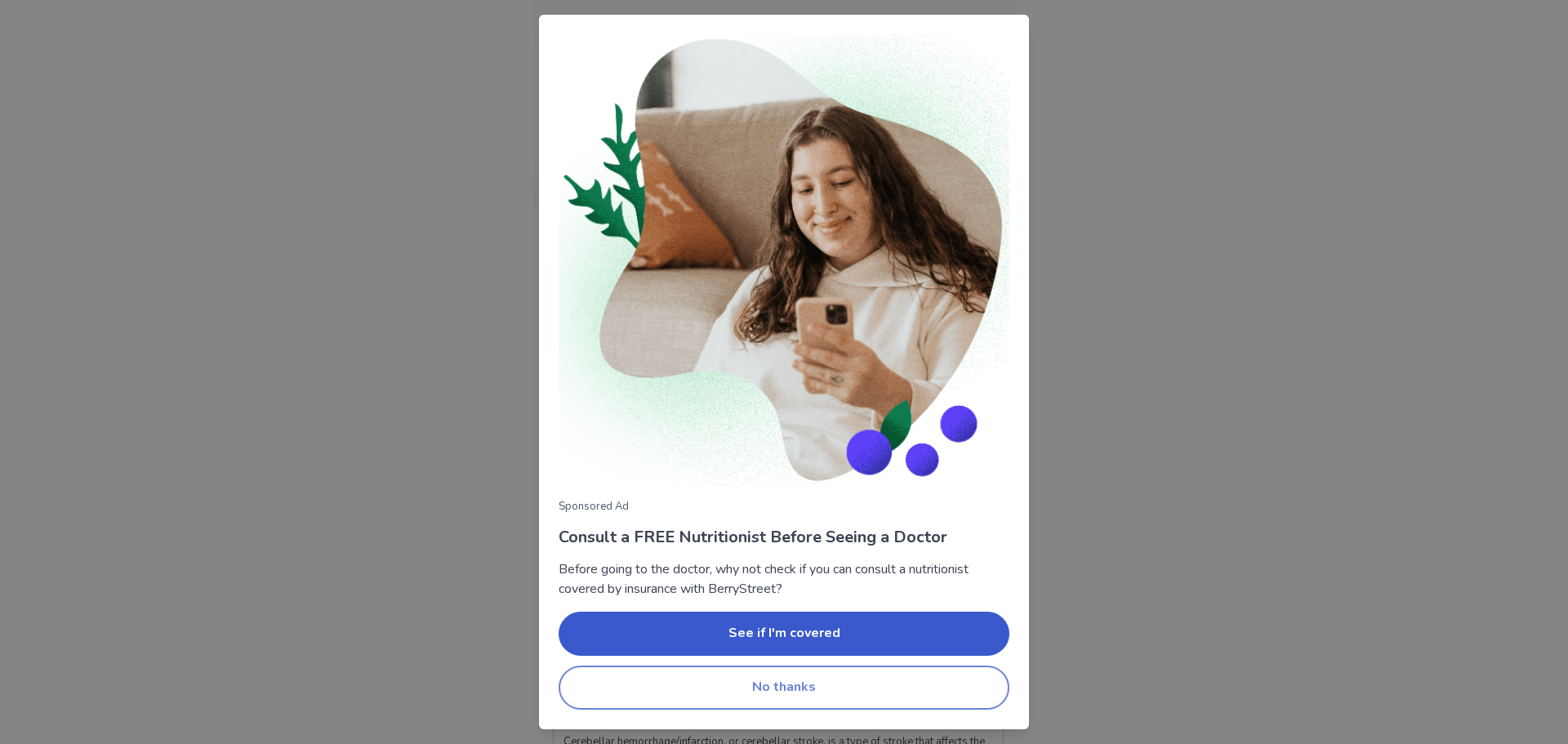
click at [893, 686] on button "No thanks" at bounding box center [784, 688] width 451 height 44
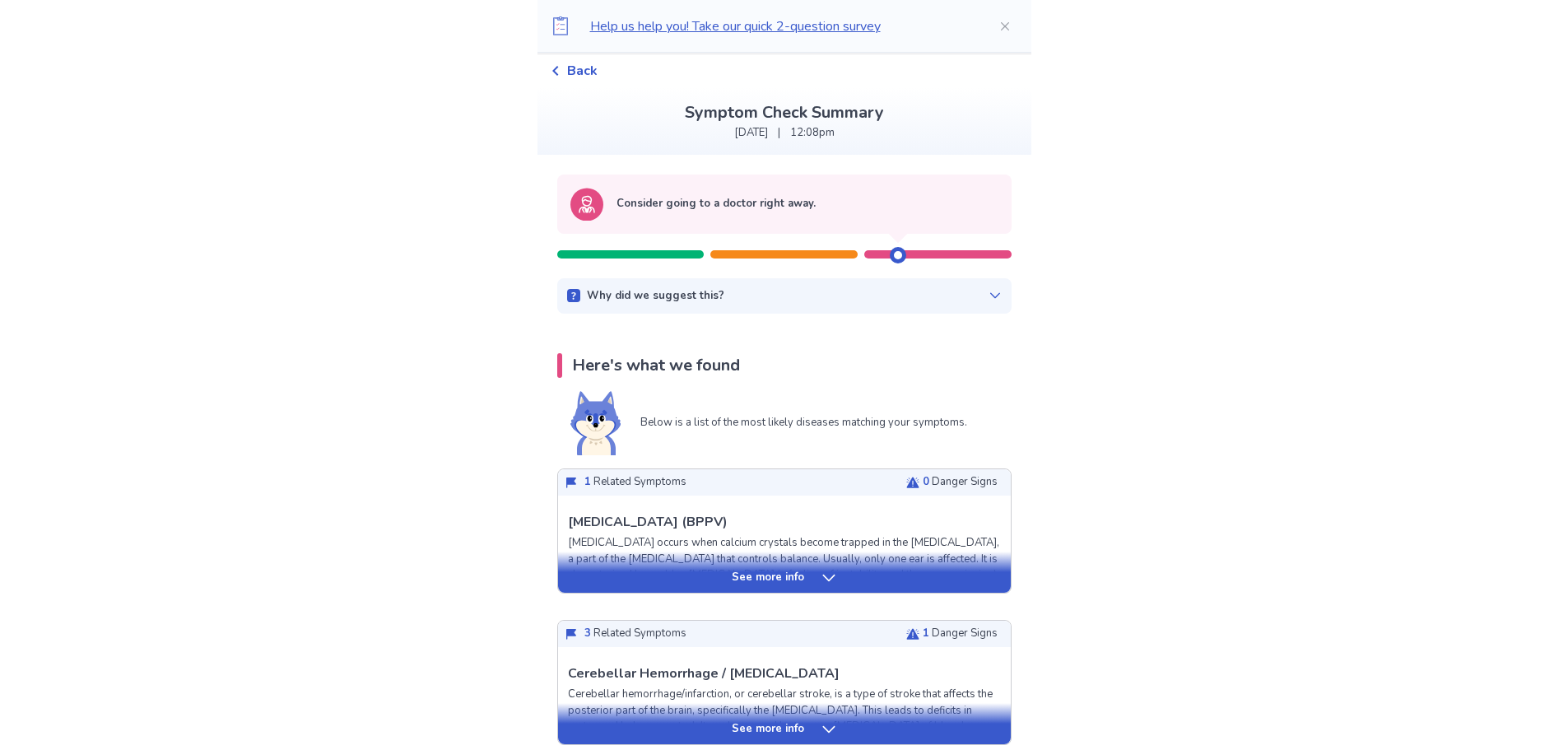
scroll to position [82, 0]
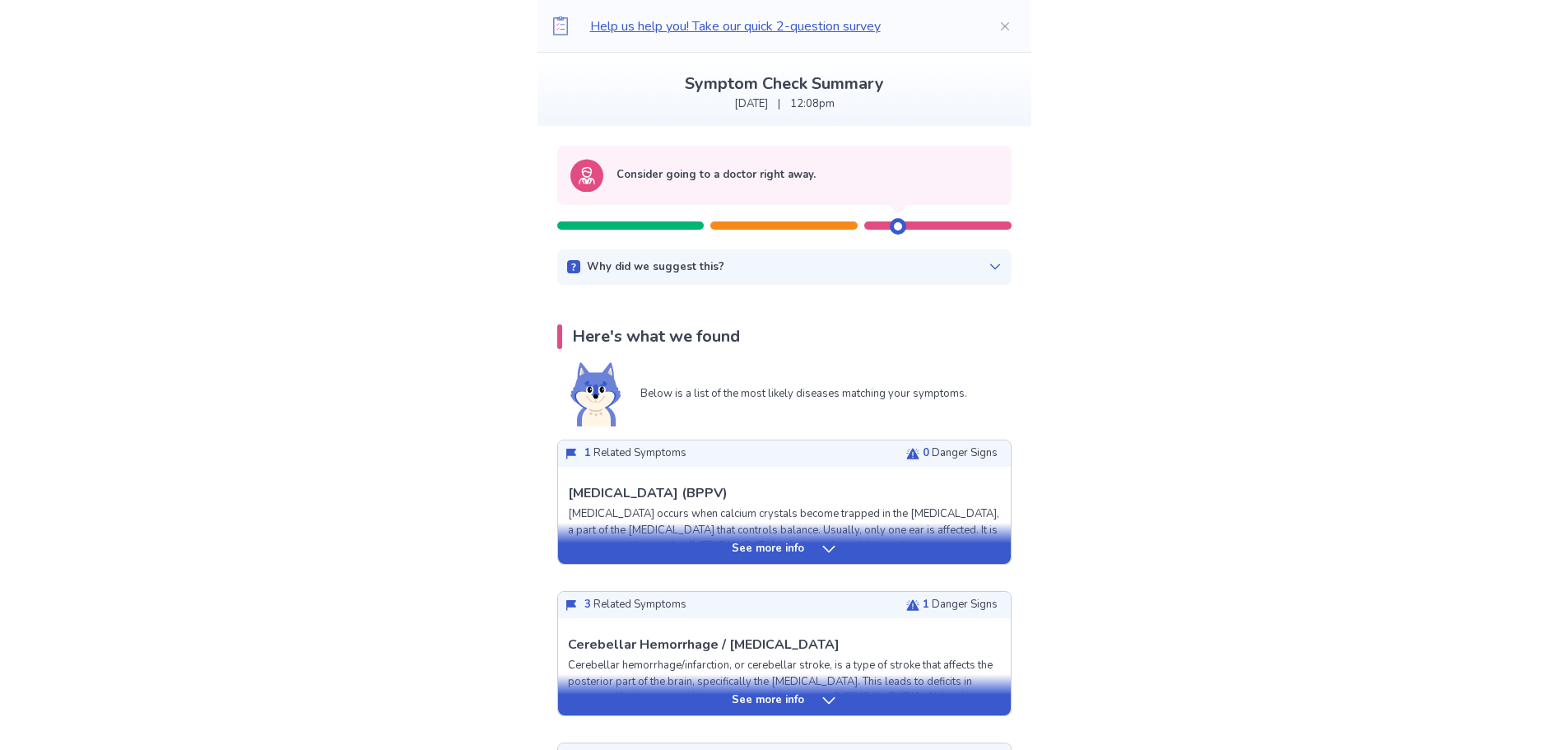
click at [816, 541] on div "See more info" at bounding box center [784, 550] width 453 height 17
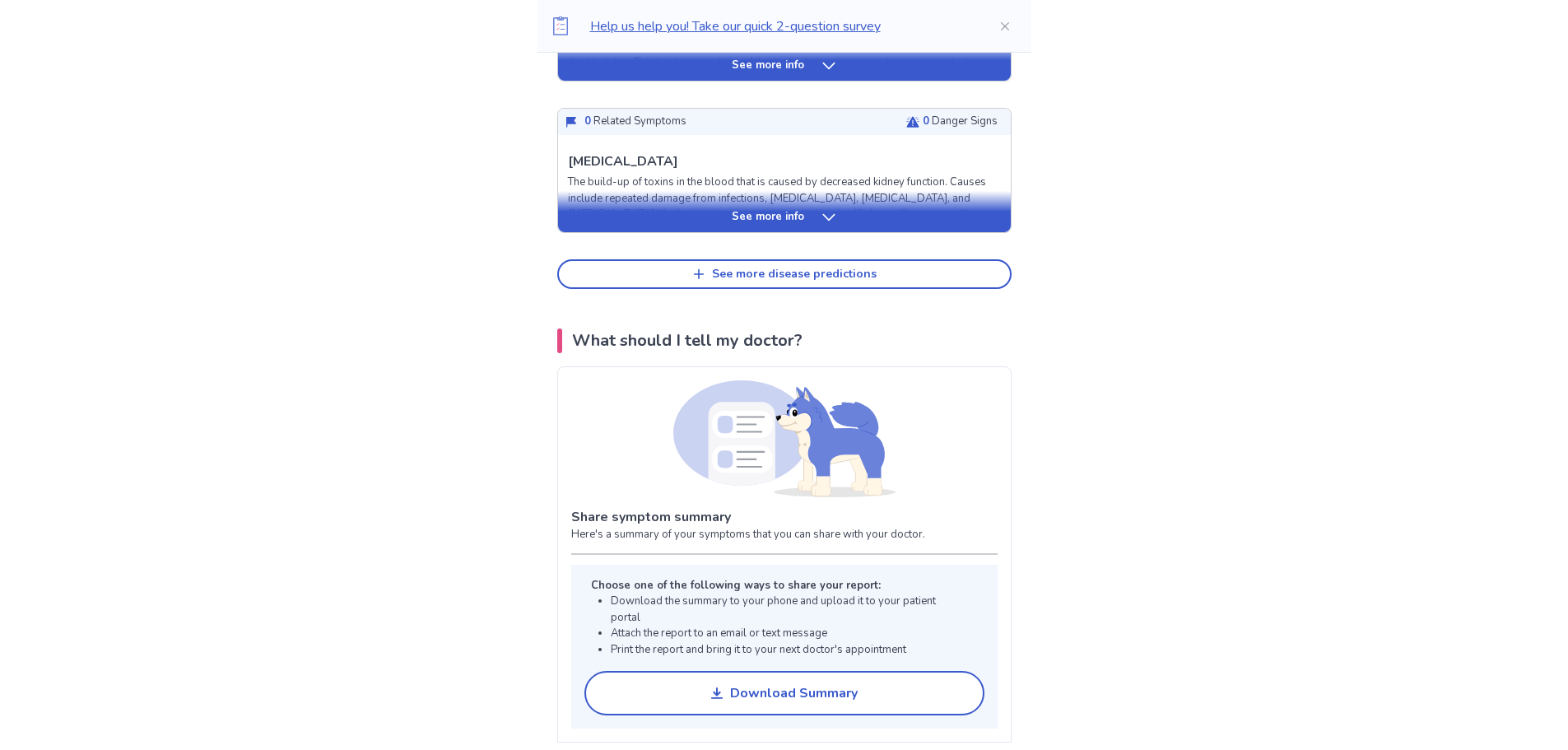
scroll to position [1812, 0]
